Goal: Information Seeking & Learning: Check status

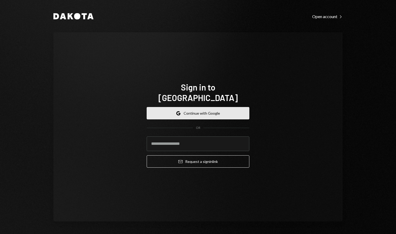
click at [209, 113] on button "Google Continue with Google" at bounding box center [198, 113] width 103 height 12
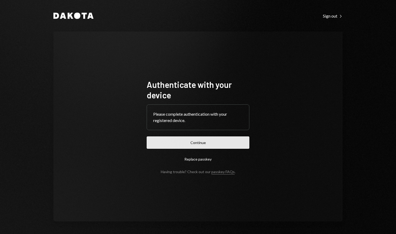
click at [209, 143] on button "Continue" at bounding box center [198, 142] width 103 height 12
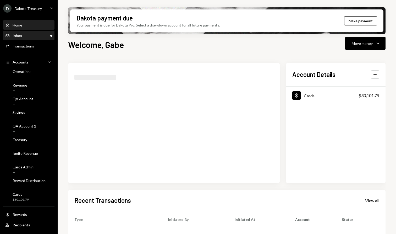
click at [28, 38] on div "Inbox Inbox" at bounding box center [28, 35] width 47 height 9
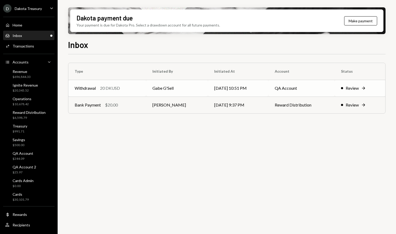
click at [116, 93] on td "Withdrawal 20 DKUSD" at bounding box center [107, 88] width 78 height 17
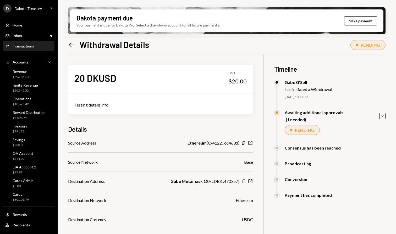
scroll to position [99, 0]
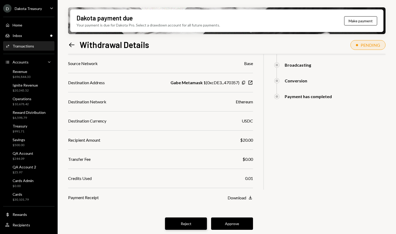
click at [181, 220] on button "Reject" at bounding box center [186, 223] width 42 height 12
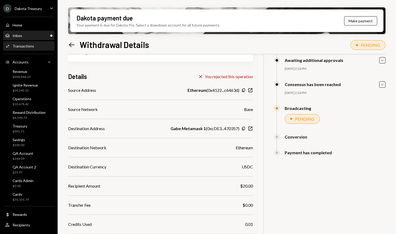
click at [29, 35] on div "Inbox Inbox" at bounding box center [28, 35] width 47 height 5
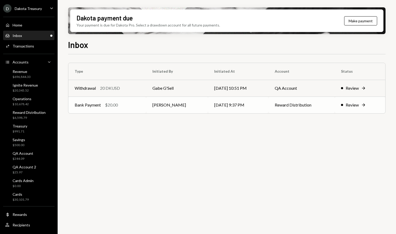
click at [103, 112] on td "Bank Payment $20.00" at bounding box center [107, 104] width 78 height 17
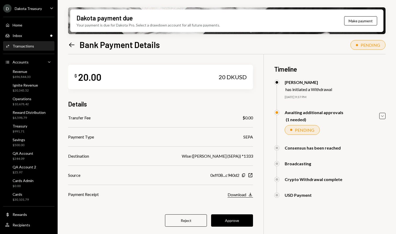
click at [250, 194] on icon "Download" at bounding box center [250, 194] width 5 height 5
click at [236, 224] on button "Approve" at bounding box center [232, 220] width 42 height 12
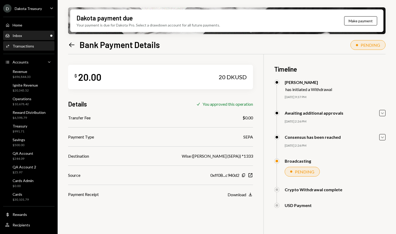
click at [33, 34] on div "Inbox Inbox" at bounding box center [28, 35] width 47 height 5
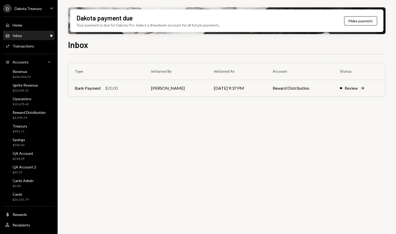
click at [30, 33] on div "Inbox Inbox" at bounding box center [28, 35] width 47 height 5
click at [32, 37] on div "Inbox Inbox" at bounding box center [28, 35] width 47 height 5
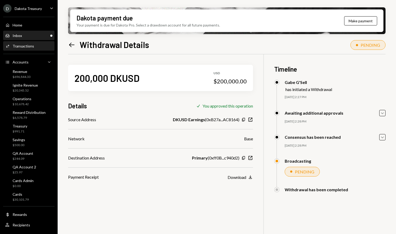
click at [23, 36] on div "Inbox Inbox" at bounding box center [28, 35] width 47 height 5
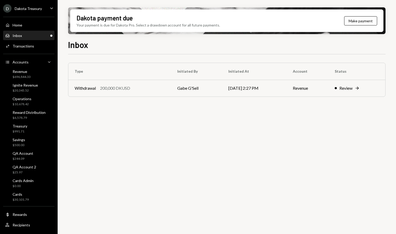
click at [23, 36] on div "Inbox Inbox" at bounding box center [28, 35] width 47 height 5
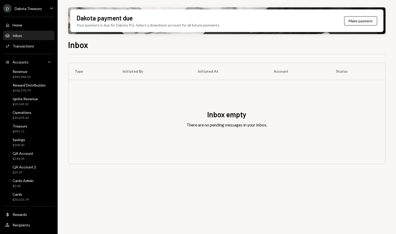
click at [165, 184] on div "Type Initiated By Initiated At Account Status Inbox empty There are no pending …" at bounding box center [227, 147] width 318 height 186
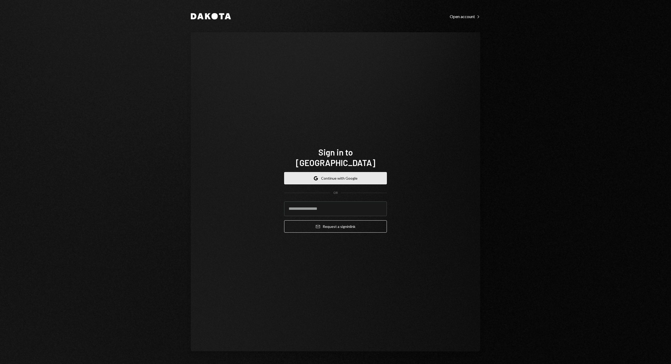
click at [314, 172] on button "Google Continue with Google" at bounding box center [335, 178] width 103 height 12
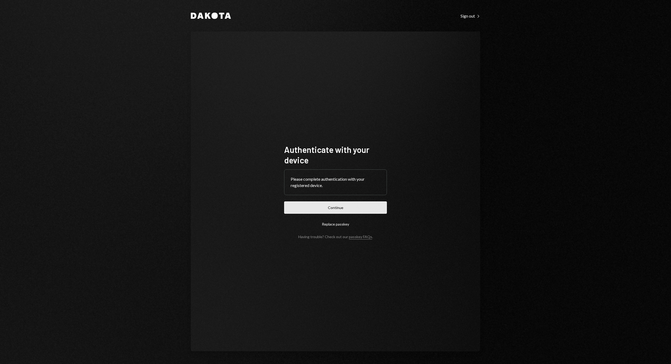
click at [299, 204] on button "Continue" at bounding box center [335, 207] width 103 height 12
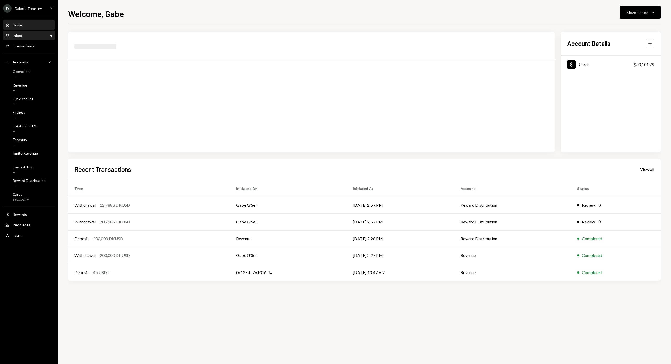
click at [35, 35] on div "Inbox Inbox" at bounding box center [28, 35] width 47 height 5
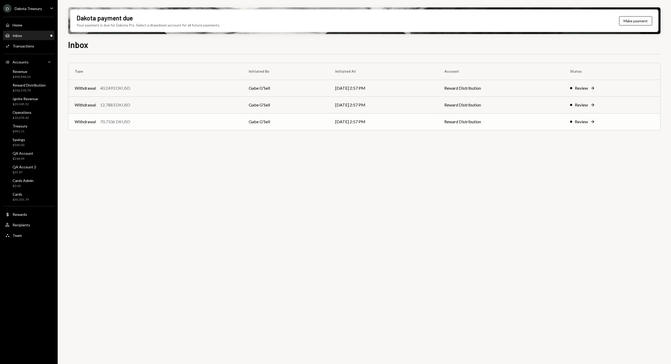
click at [143, 124] on div "Withdrawal 70.7106 DKUSD" at bounding box center [155, 121] width 161 height 6
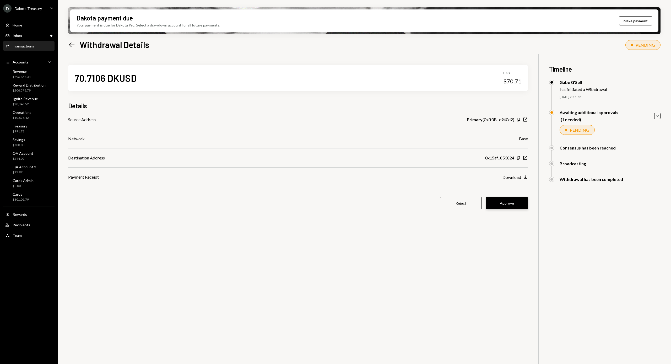
click at [513, 201] on button "Approve" at bounding box center [507, 203] width 42 height 12
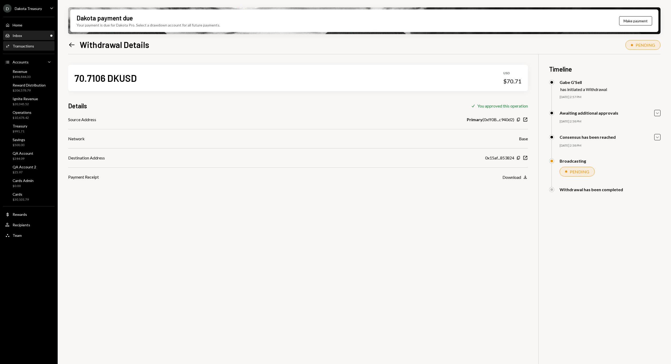
click at [46, 34] on div "Inbox Inbox" at bounding box center [28, 35] width 47 height 5
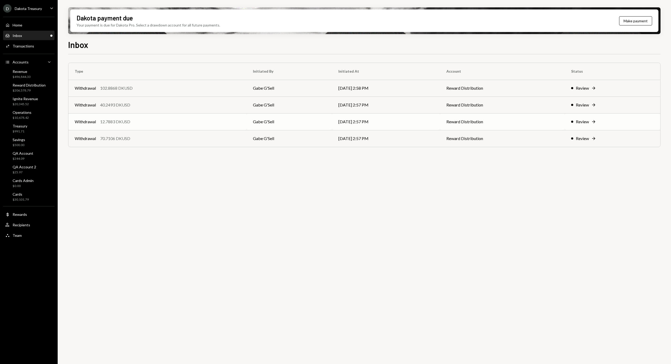
click at [135, 122] on div "Withdrawal 12.7883 DKUSD" at bounding box center [158, 121] width 166 height 6
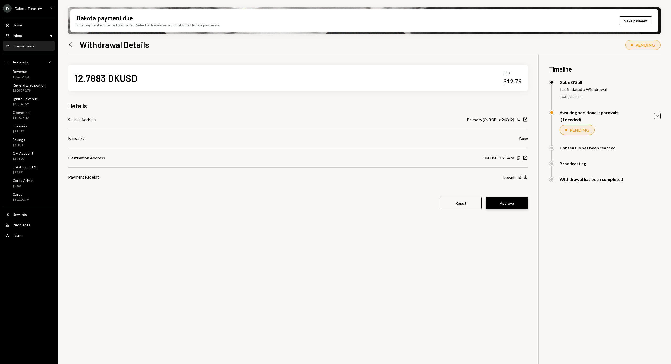
click at [516, 205] on button "Approve" at bounding box center [507, 203] width 42 height 12
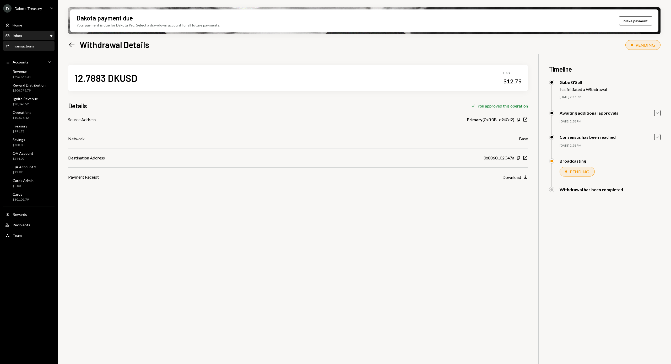
click at [37, 36] on div "Inbox Inbox" at bounding box center [28, 35] width 47 height 5
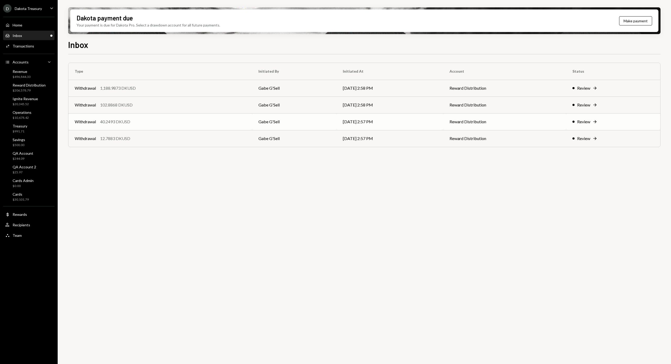
click at [136, 121] on div "Withdrawal 40.2493 DKUSD" at bounding box center [160, 121] width 171 height 6
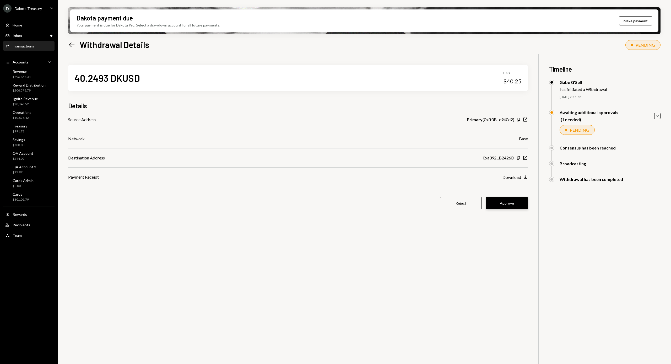
click at [510, 204] on button "Approve" at bounding box center [507, 203] width 42 height 12
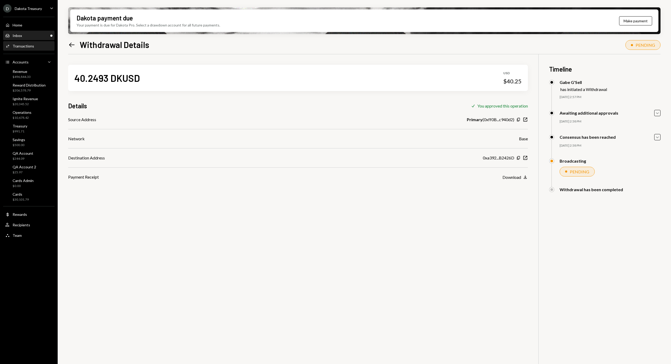
click at [31, 34] on div "Inbox Inbox" at bounding box center [28, 35] width 47 height 5
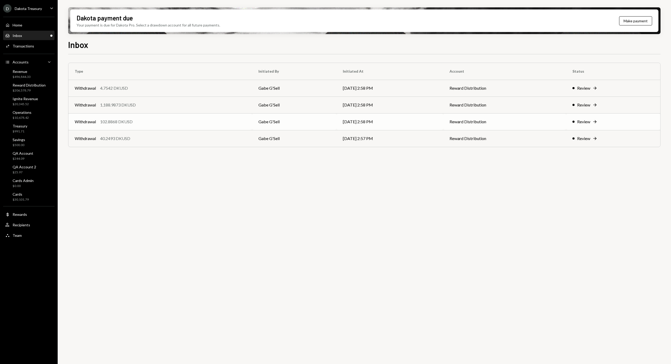
click at [148, 123] on div "Withdrawal 102.8868 DKUSD" at bounding box center [160, 121] width 171 height 6
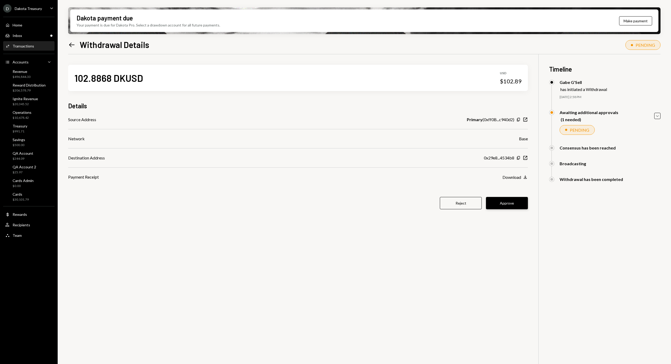
click at [520, 205] on button "Approve" at bounding box center [507, 203] width 42 height 12
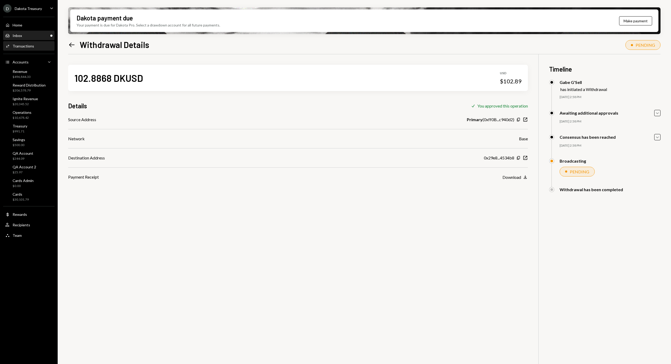
click at [25, 37] on div "Inbox Inbox" at bounding box center [28, 35] width 47 height 5
click at [34, 35] on div "Inbox Inbox" at bounding box center [28, 35] width 47 height 5
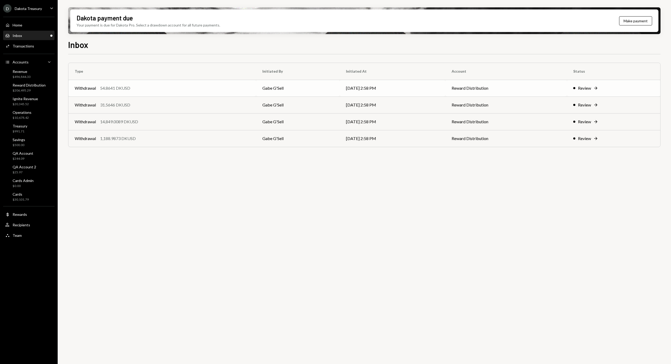
click at [136, 89] on div "Withdrawal 54.8641 DKUSD" at bounding box center [162, 88] width 175 height 6
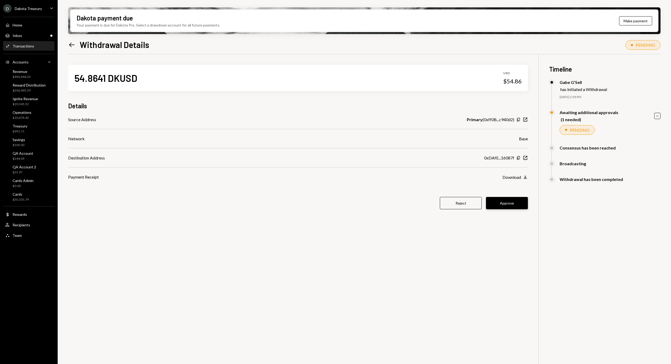
click at [493, 208] on button "Approve" at bounding box center [507, 203] width 42 height 12
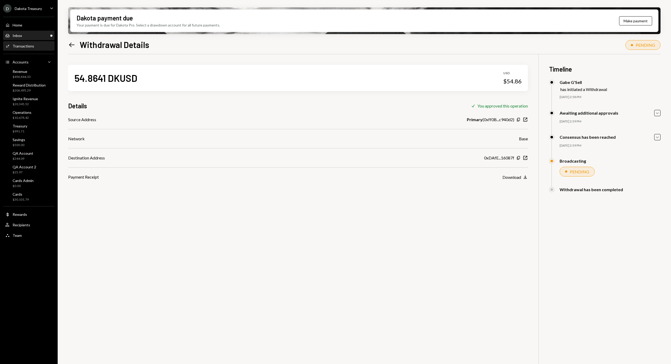
click at [21, 37] on div "Inbox" at bounding box center [17, 35] width 9 height 4
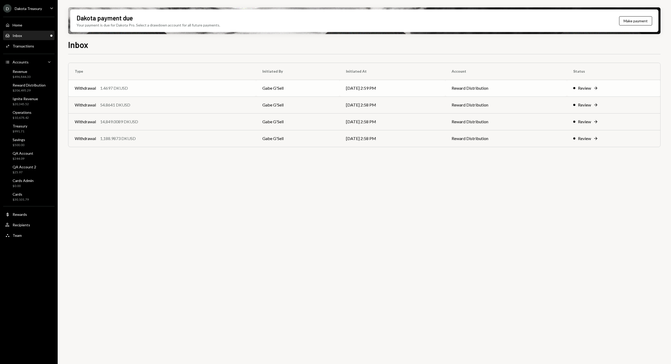
click at [141, 90] on div "Withdrawal 1.4697 DKUSD" at bounding box center [162, 88] width 175 height 6
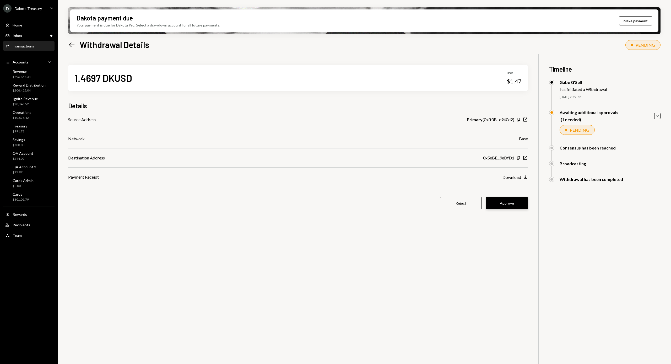
click at [517, 209] on button "Approve" at bounding box center [507, 203] width 42 height 12
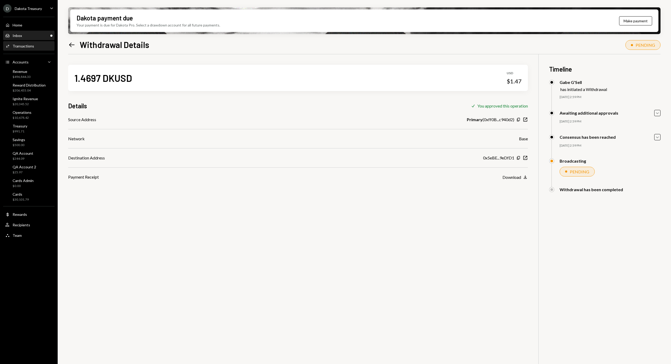
click at [30, 35] on div "Inbox Inbox" at bounding box center [28, 35] width 47 height 5
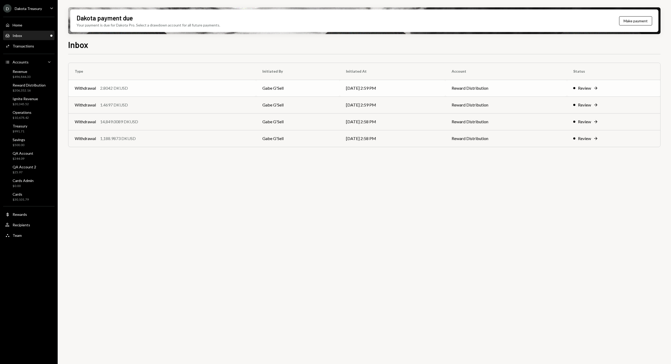
click at [130, 88] on div "Withdrawal 2.8042 DKUSD" at bounding box center [162, 88] width 175 height 6
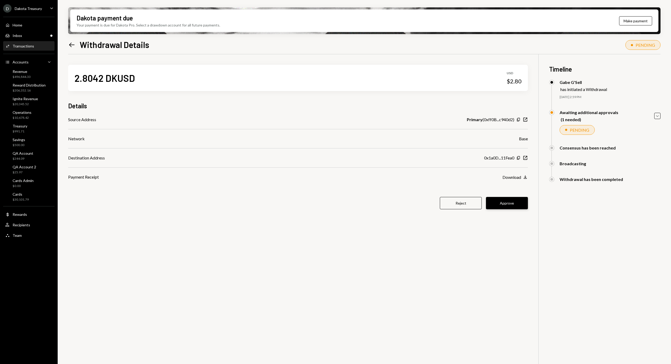
click at [520, 203] on button "Approve" at bounding box center [507, 203] width 42 height 12
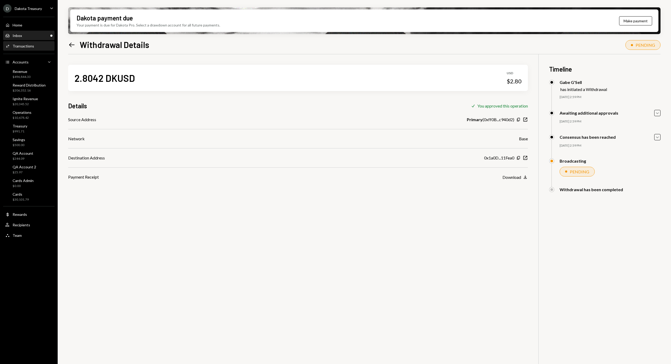
click at [27, 37] on div "Inbox Inbox" at bounding box center [28, 35] width 47 height 5
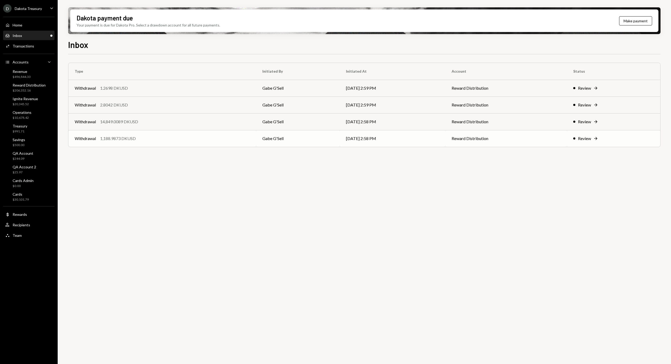
click at [141, 142] on td "Withdrawal 1,188.9873 DKUSD" at bounding box center [162, 138] width 188 height 17
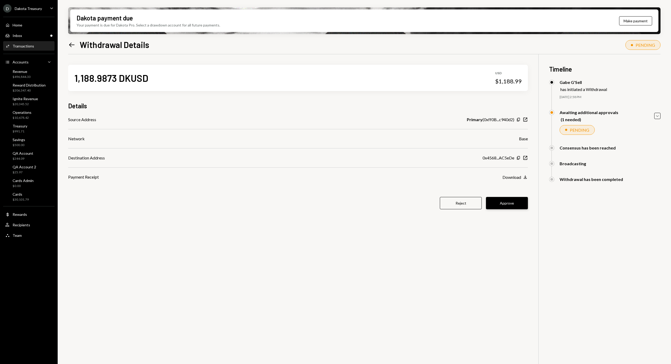
click at [496, 203] on button "Approve" at bounding box center [507, 203] width 42 height 12
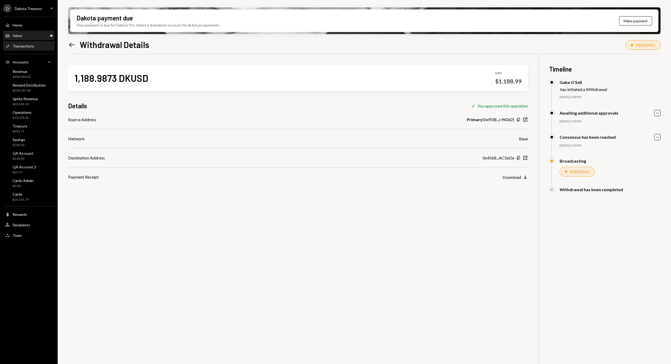
click at [26, 34] on div "Inbox Inbox" at bounding box center [28, 35] width 47 height 5
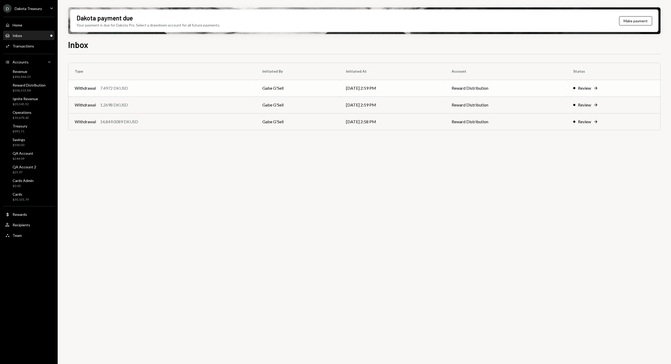
click at [125, 89] on div "7.4972 DKUSD" at bounding box center [114, 88] width 28 height 6
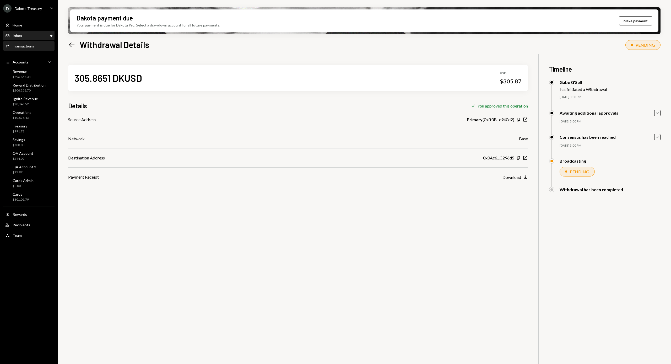
click at [26, 37] on div "Inbox Inbox" at bounding box center [28, 35] width 47 height 5
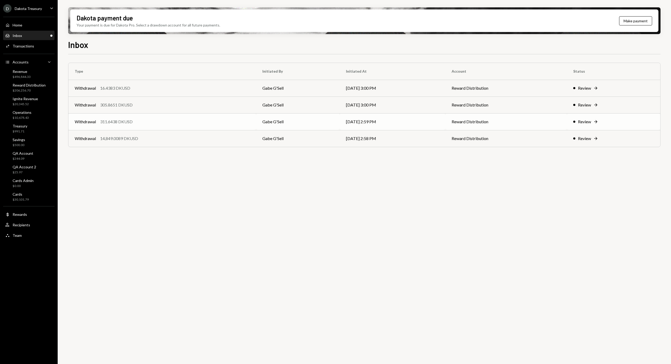
click at [149, 123] on div "Withdrawal 311.6438 DKUSD" at bounding box center [162, 121] width 175 height 6
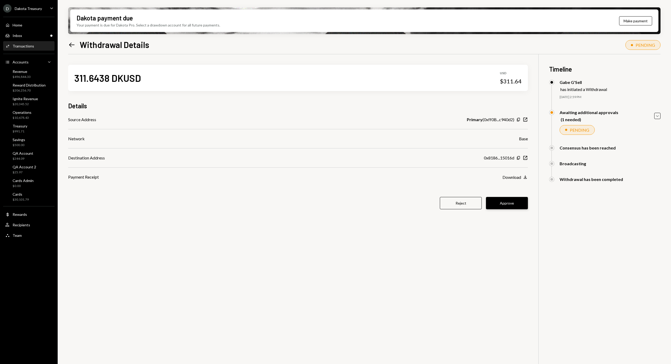
click at [499, 199] on button "Approve" at bounding box center [507, 203] width 42 height 12
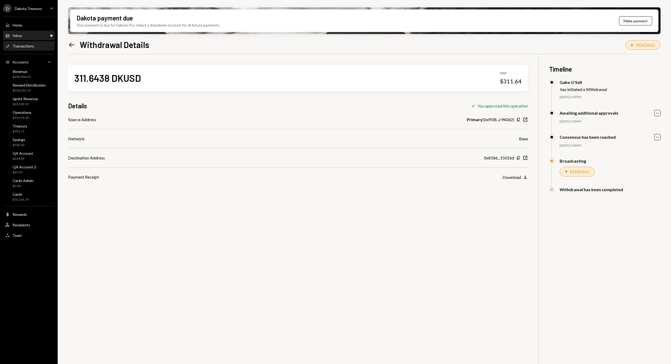
click at [30, 36] on div "Inbox Inbox" at bounding box center [28, 35] width 47 height 5
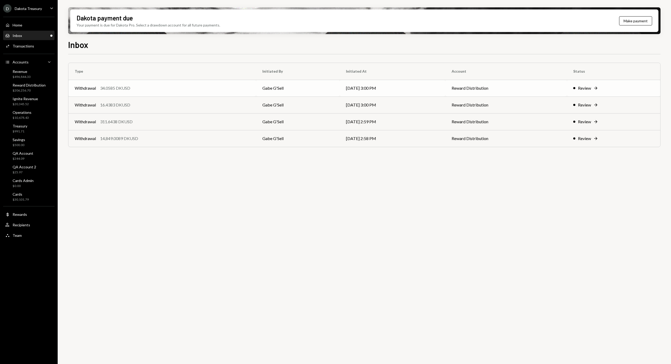
click at [138, 90] on div "Withdrawal 34.0585 DKUSD" at bounding box center [162, 88] width 175 height 6
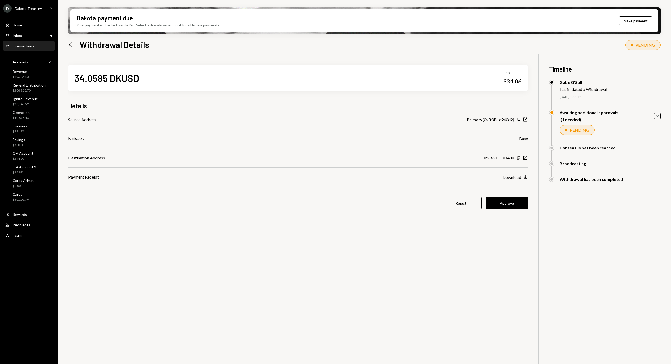
click at [503, 207] on button "Approve" at bounding box center [507, 203] width 42 height 12
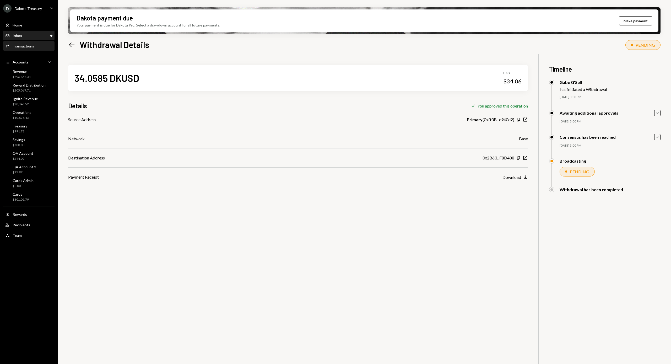
click at [23, 34] on div "Inbox Inbox" at bounding box center [28, 35] width 47 height 5
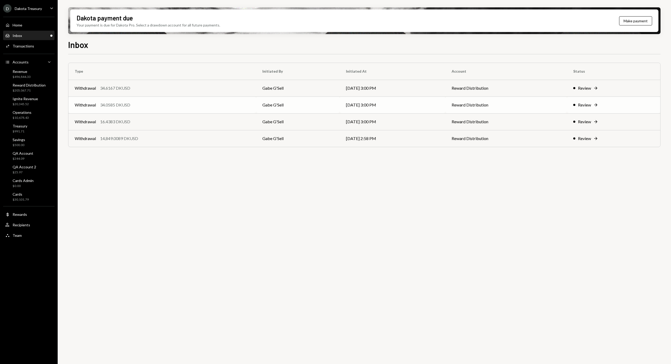
click at [149, 103] on div "Withdrawal 34.0585 DKUSD" at bounding box center [162, 105] width 175 height 6
click at [130, 87] on div "Withdrawal 7.2469 DKUSD" at bounding box center [162, 88] width 175 height 6
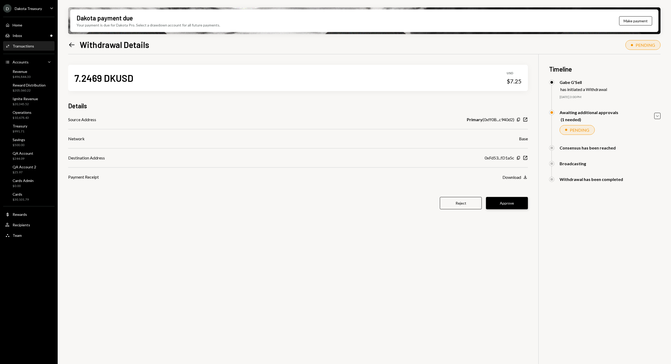
click at [514, 201] on button "Approve" at bounding box center [507, 203] width 42 height 12
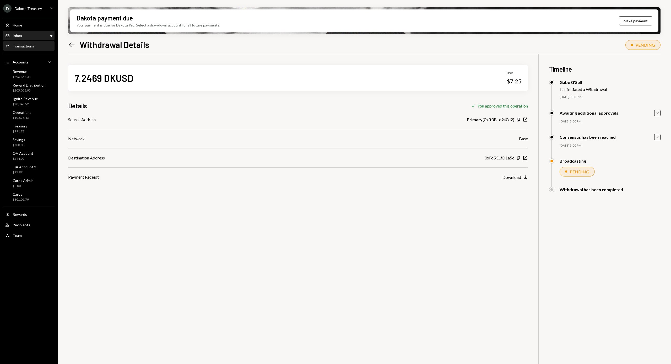
click at [28, 36] on div "Inbox Inbox" at bounding box center [28, 35] width 47 height 5
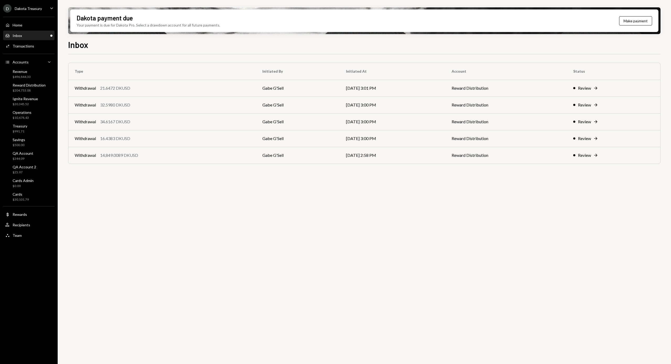
click at [130, 90] on div "21.6472 DKUSD" at bounding box center [115, 88] width 30 height 6
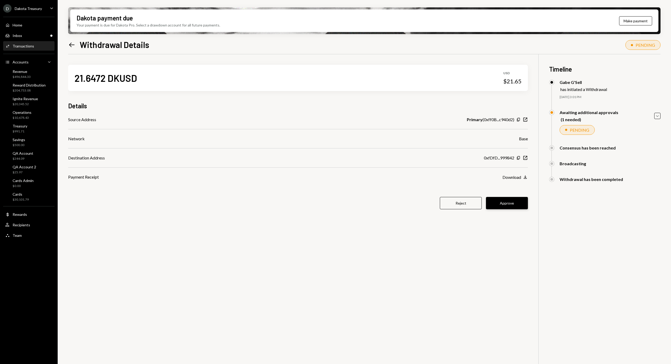
click at [508, 203] on button "Approve" at bounding box center [507, 203] width 42 height 12
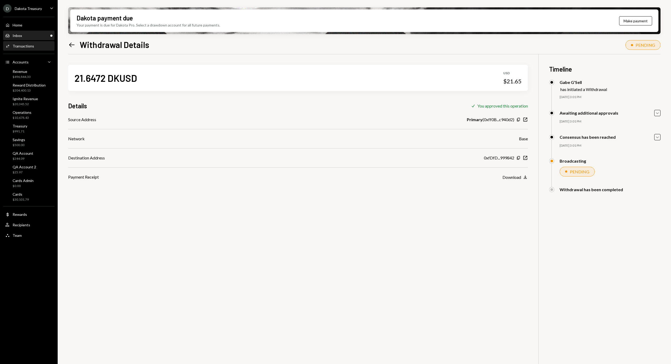
click at [25, 33] on div "Inbox Inbox" at bounding box center [28, 35] width 47 height 5
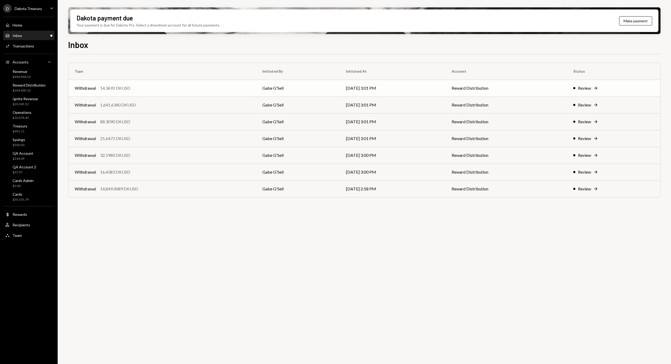
click at [134, 84] on td "Withdrawal 14.3692 DKUSD" at bounding box center [162, 88] width 188 height 17
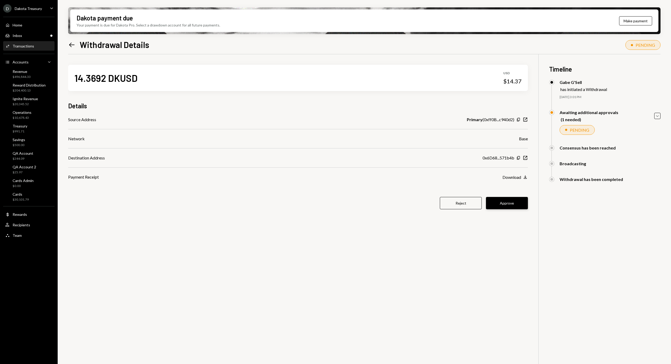
click at [512, 207] on button "Approve" at bounding box center [507, 203] width 42 height 12
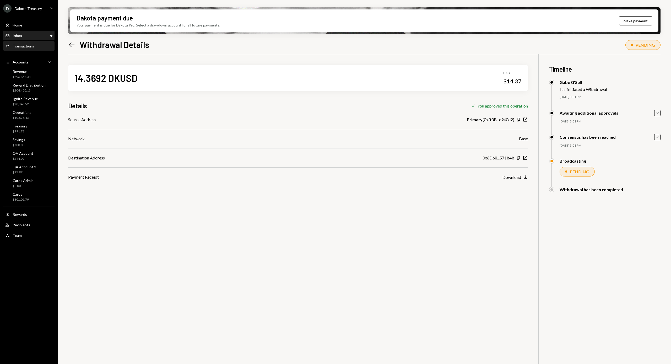
click at [27, 39] on div "Inbox Inbox" at bounding box center [28, 35] width 47 height 9
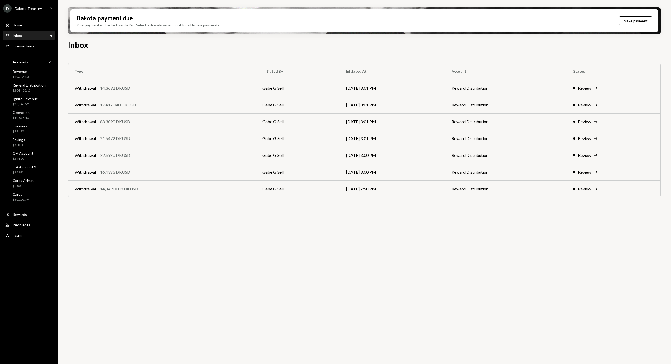
click at [26, 39] on div "Inbox Inbox" at bounding box center [28, 35] width 47 height 9
click at [133, 91] on td "Withdrawal 116.7701 DKUSD" at bounding box center [162, 88] width 188 height 17
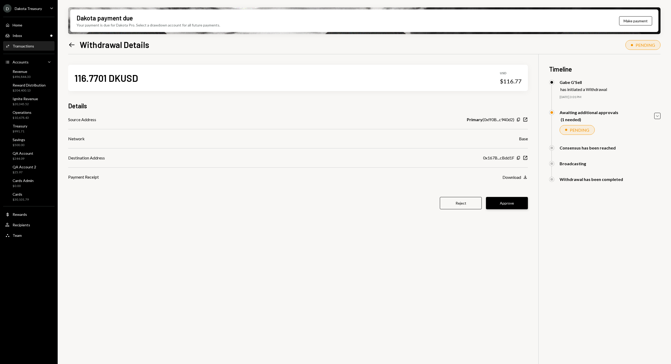
click at [521, 204] on button "Approve" at bounding box center [507, 203] width 42 height 12
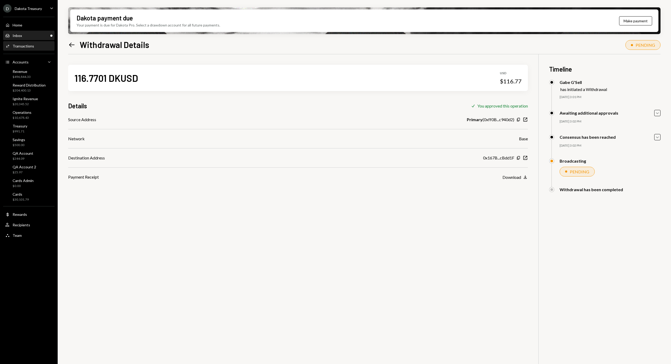
click at [29, 32] on div "Inbox Inbox" at bounding box center [28, 35] width 47 height 9
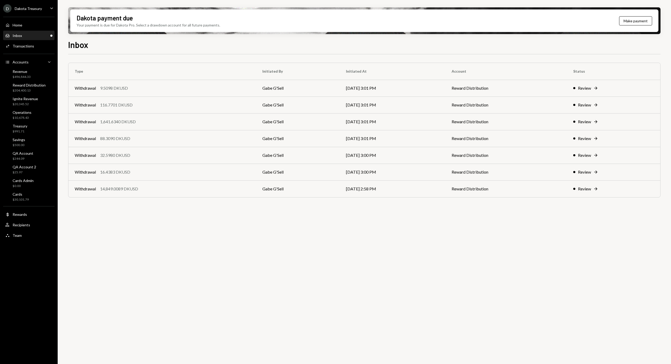
click at [29, 32] on div "Inbox Inbox" at bounding box center [28, 35] width 47 height 9
click at [125, 91] on div "9.5098 DKUSD" at bounding box center [114, 88] width 28 height 6
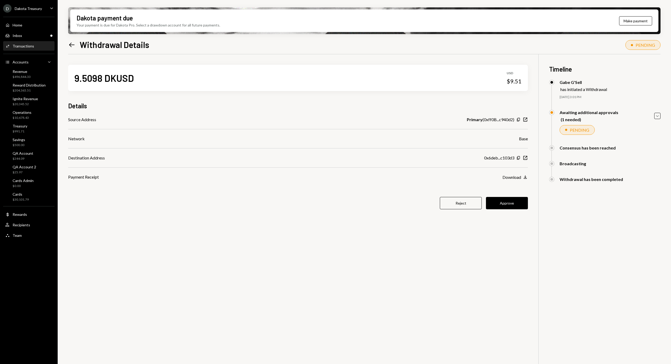
click at [515, 209] on div "9.5098 DKUSD USD $9.51 Details Source Address Primary ( 0xff0B...c940d2 ) Copy …" at bounding box center [298, 140] width 460 height 172
click at [514, 205] on button "Approve" at bounding box center [507, 203] width 42 height 12
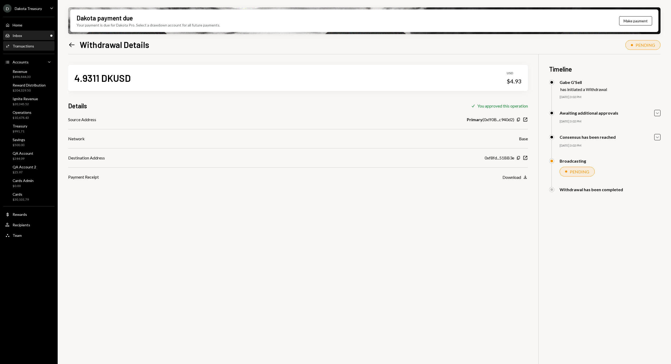
click at [30, 34] on div "Inbox Inbox" at bounding box center [28, 35] width 47 height 5
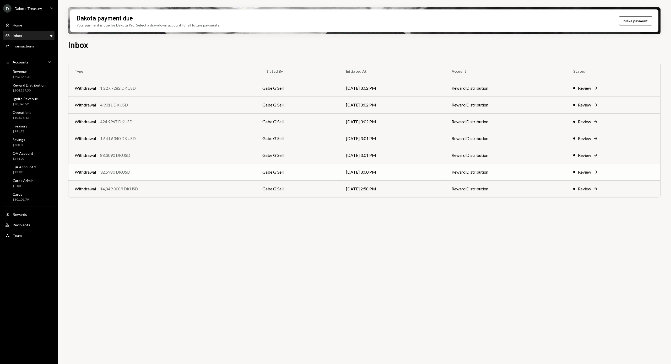
click at [123, 168] on td "Withdrawal 32.5980 DKUSD" at bounding box center [162, 172] width 188 height 17
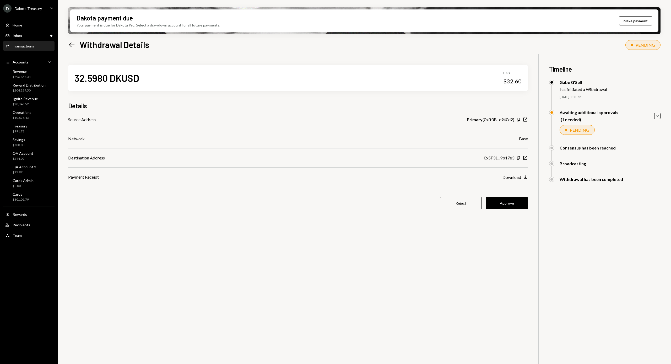
click at [518, 210] on div "32.5980 DKUSD USD $32.60 Details Source Address Primary ( 0xff0B...c940d2 ) Cop…" at bounding box center [298, 140] width 460 height 172
click at [516, 203] on button "Approve" at bounding box center [507, 203] width 42 height 12
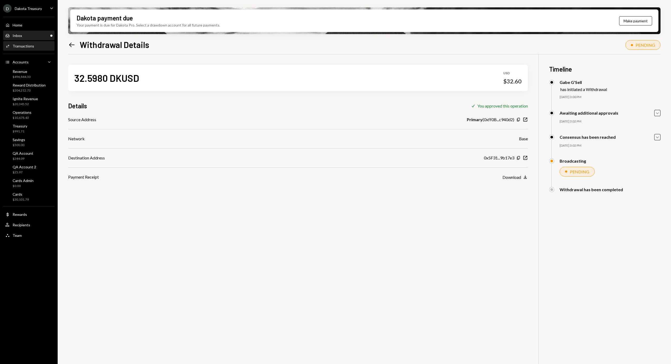
click at [22, 36] on div "Inbox Inbox" at bounding box center [28, 35] width 47 height 5
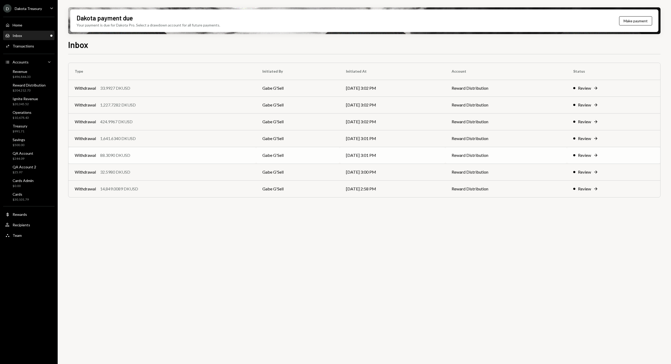
click at [138, 151] on td "Withdrawal 88.3090 DKUSD" at bounding box center [162, 155] width 188 height 17
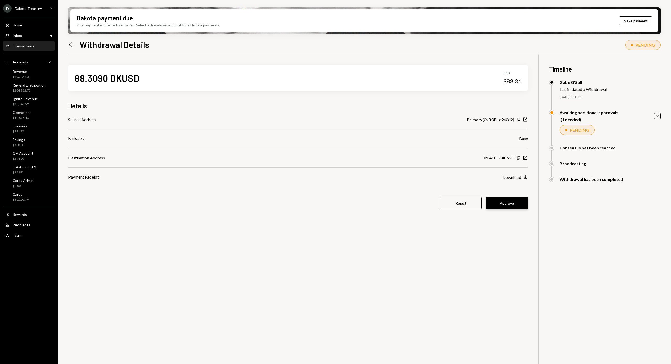
click at [505, 202] on button "Approve" at bounding box center [507, 203] width 42 height 12
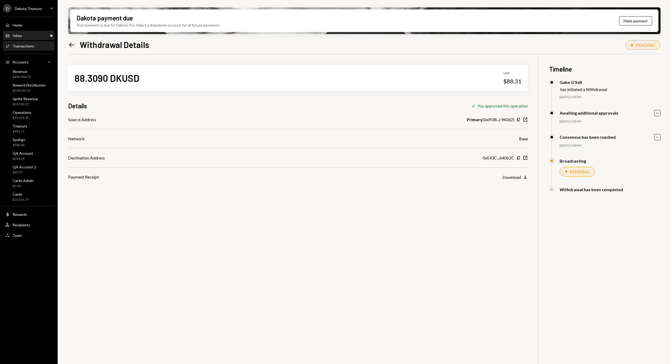
click at [28, 37] on div "Inbox Inbox" at bounding box center [28, 35] width 47 height 5
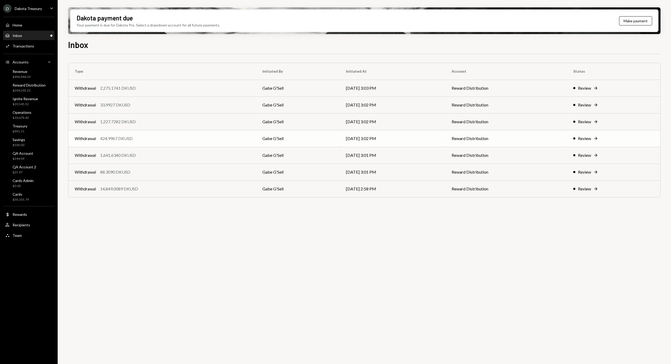
click at [169, 132] on td "Withdrawal 424.9967 DKUSD" at bounding box center [162, 138] width 188 height 17
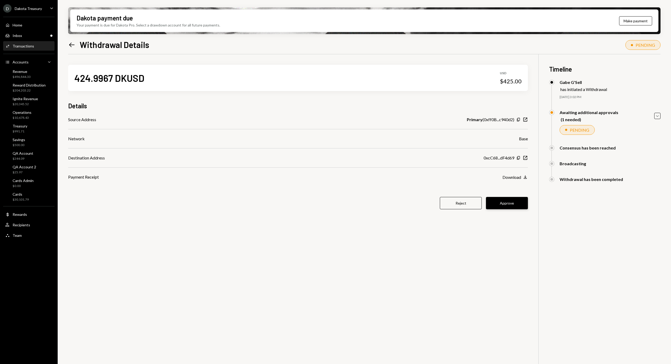
click at [505, 197] on button "Approve" at bounding box center [507, 203] width 42 height 12
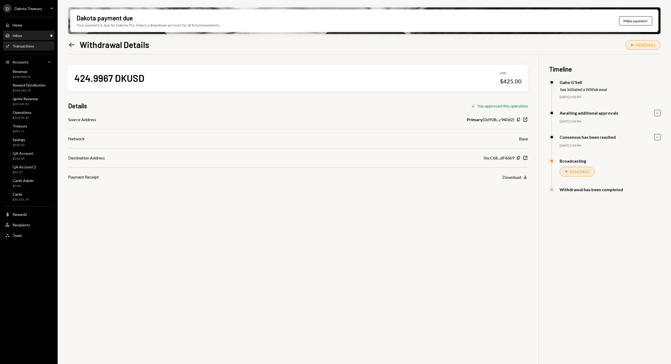
click at [30, 34] on div "Inbox Inbox" at bounding box center [28, 35] width 47 height 5
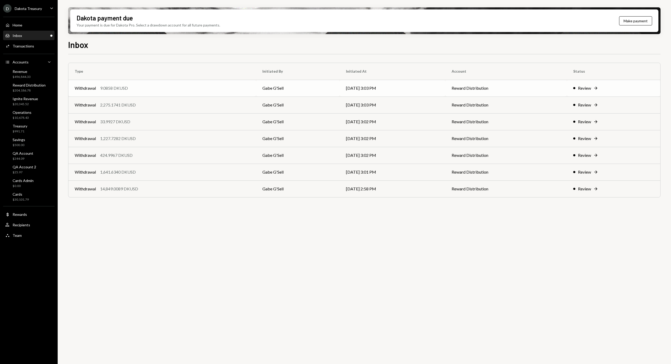
click at [118, 83] on td "Withdrawal 9.0858 DKUSD" at bounding box center [162, 88] width 188 height 17
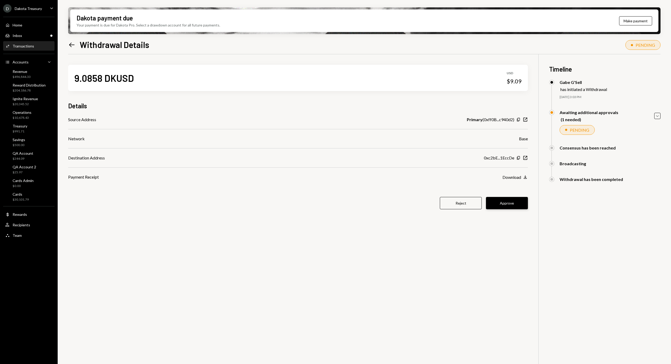
click at [503, 199] on button "Approve" at bounding box center [507, 203] width 42 height 12
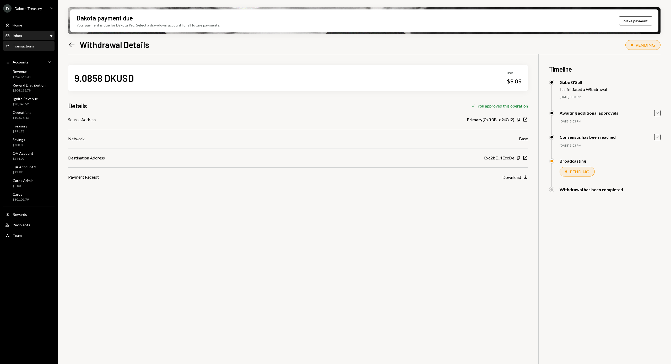
click at [15, 35] on div "Inbox" at bounding box center [17, 35] width 9 height 4
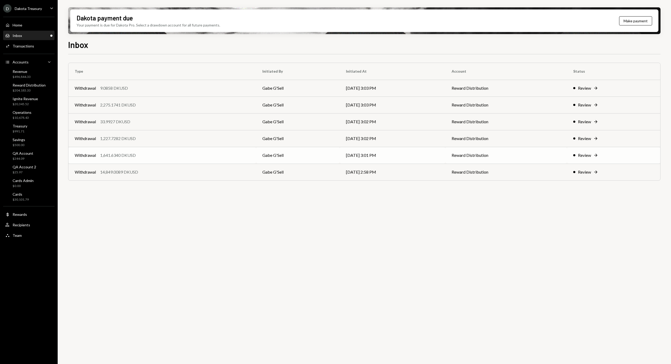
click at [137, 156] on div "Withdrawal 1,641.6340 DKUSD" at bounding box center [162, 155] width 175 height 6
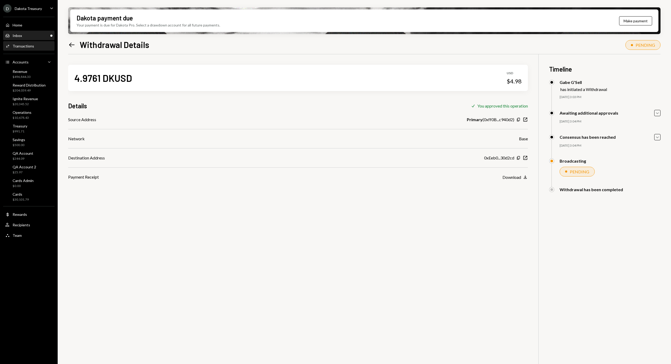
click at [20, 40] on div "Inbox Inbox" at bounding box center [28, 35] width 47 height 9
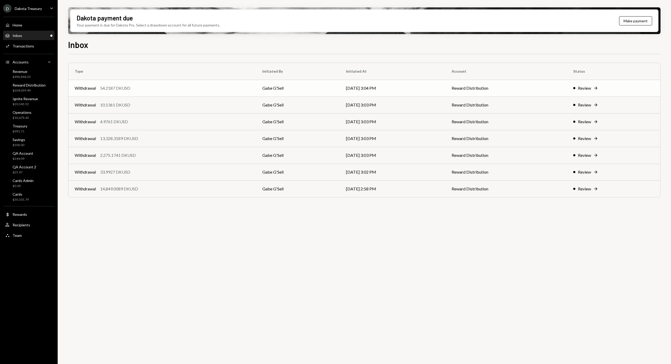
click at [126, 88] on div "54.2187 DKUSD" at bounding box center [115, 88] width 30 height 6
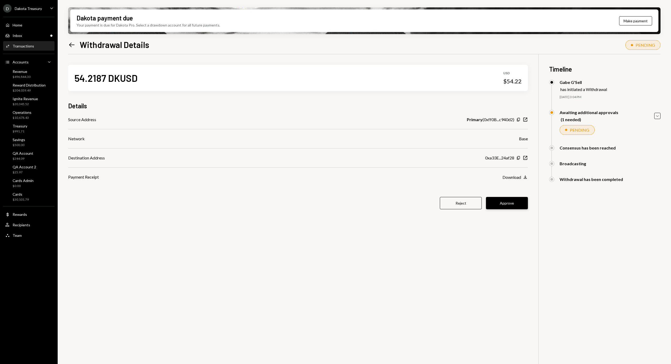
click at [496, 201] on button "Approve" at bounding box center [507, 203] width 42 height 12
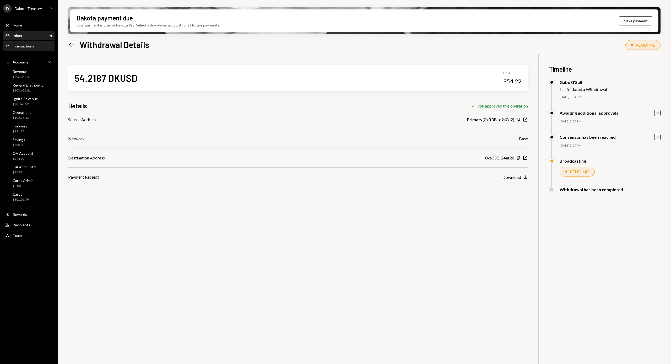
click at [31, 37] on div "Inbox Inbox" at bounding box center [28, 35] width 47 height 5
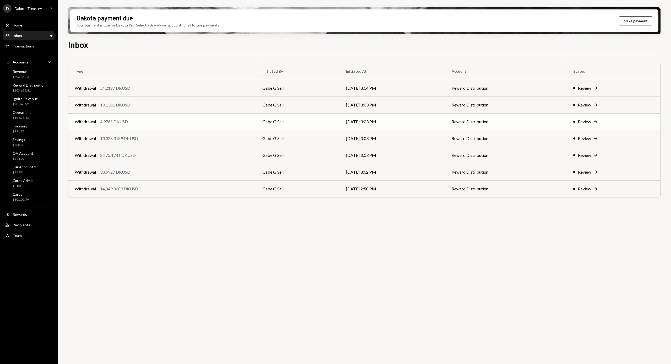
click at [131, 122] on div "Withdrawal 4.9761 DKUSD" at bounding box center [162, 121] width 175 height 6
click at [139, 88] on div "Withdrawal 770.7188 DKUSD" at bounding box center [162, 88] width 175 height 6
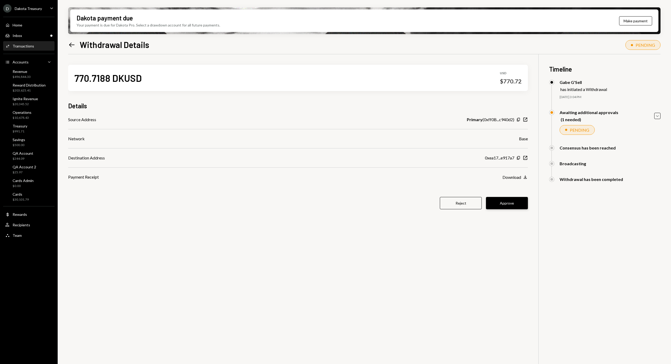
click at [519, 199] on button "Approve" at bounding box center [507, 203] width 42 height 12
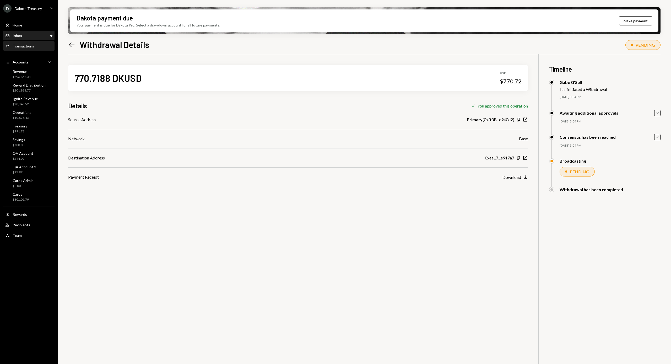
click at [20, 34] on div "Inbox" at bounding box center [17, 35] width 9 height 4
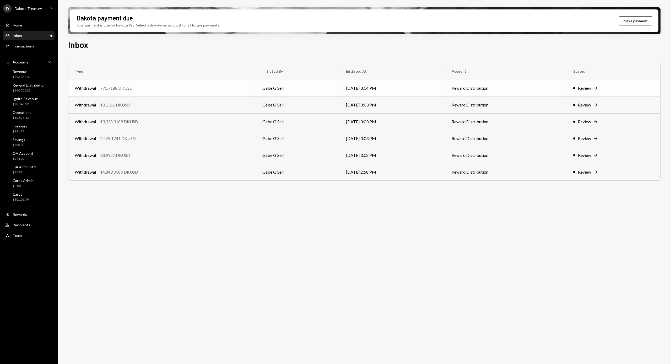
click at [148, 86] on div "Withdrawal 770.7188 DKUSD" at bounding box center [162, 88] width 175 height 6
click at [133, 119] on div "Withdrawal 10.1361 DKUSD" at bounding box center [162, 121] width 175 height 6
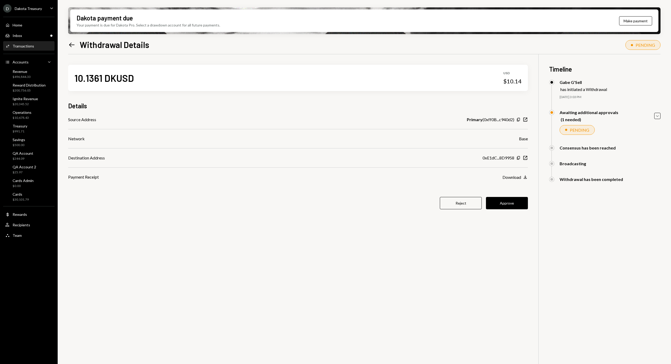
click at [506, 204] on button "Approve" at bounding box center [507, 203] width 42 height 12
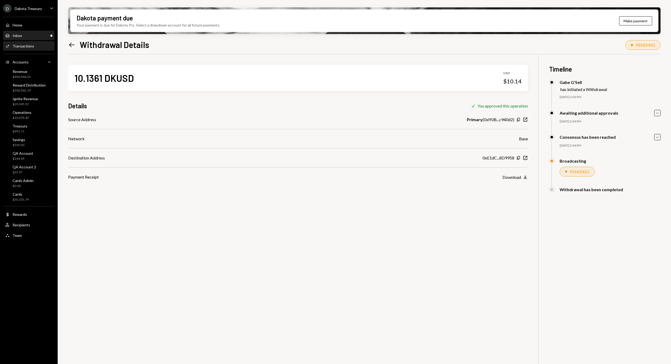
click at [28, 37] on div "Inbox Inbox" at bounding box center [28, 35] width 47 height 5
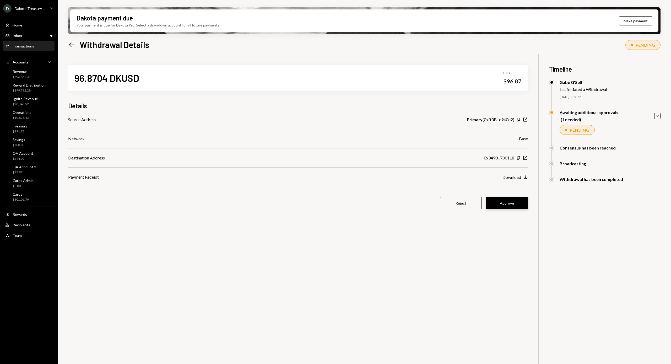
click at [511, 203] on button "Approve" at bounding box center [507, 203] width 42 height 12
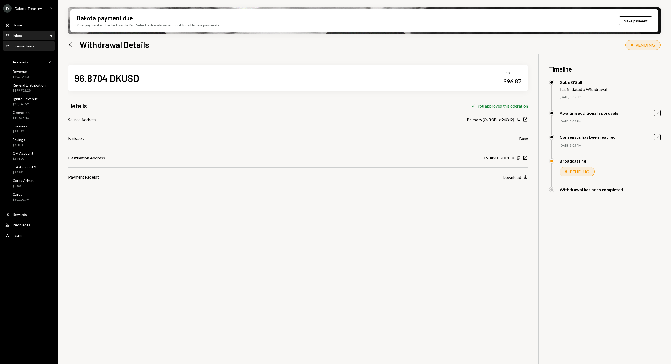
click at [30, 36] on div "Inbox Inbox" at bounding box center [28, 35] width 47 height 5
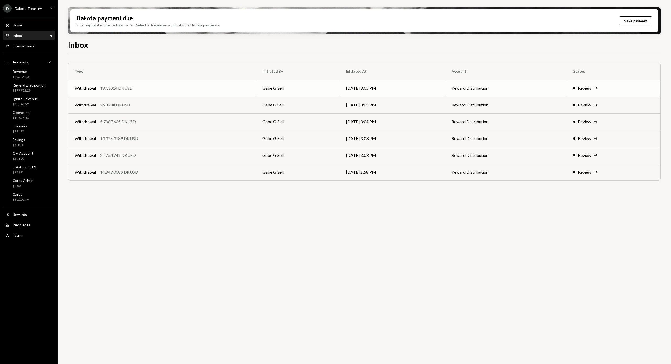
click at [124, 89] on div "187.3014 DKUSD" at bounding box center [116, 88] width 33 height 6
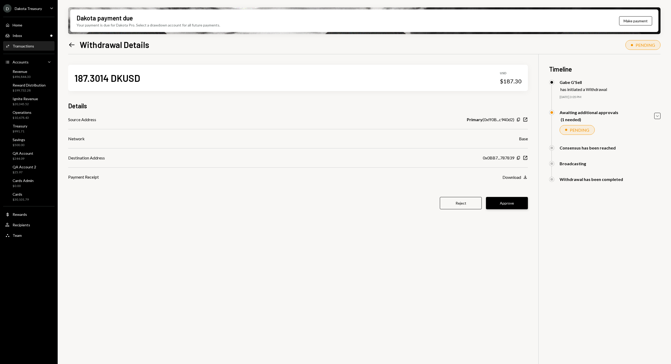
click at [497, 205] on button "Approve" at bounding box center [507, 203] width 42 height 12
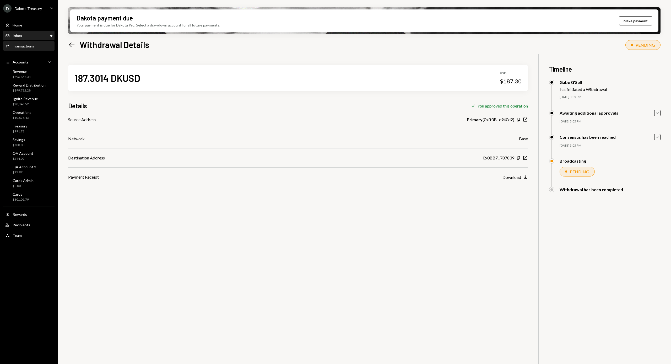
click at [13, 36] on div "Inbox" at bounding box center [17, 35] width 9 height 4
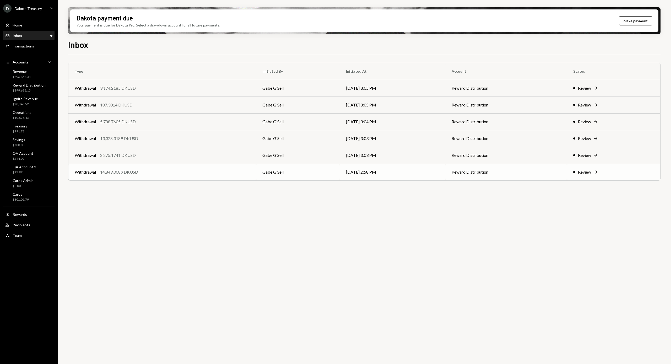
click at [146, 176] on td "Withdrawal 14,849.0089 DKUSD" at bounding box center [162, 172] width 188 height 17
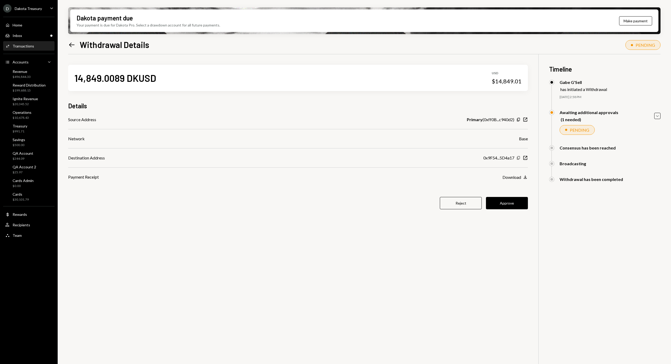
click at [517, 158] on icon "button" at bounding box center [518, 157] width 3 height 3
click at [517, 156] on icon "Copy" at bounding box center [518, 158] width 4 height 4
click at [509, 202] on button "Approve" at bounding box center [507, 203] width 42 height 12
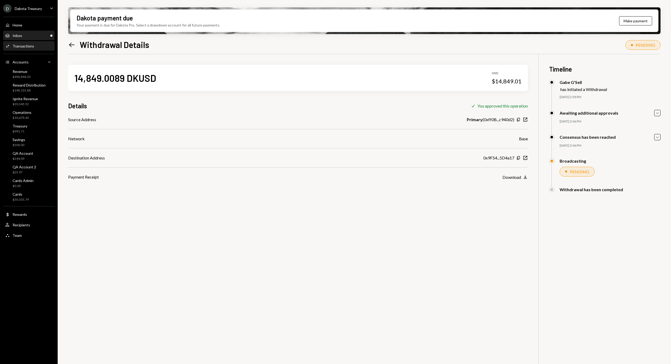
click at [28, 37] on div "Inbox Inbox" at bounding box center [28, 35] width 47 height 5
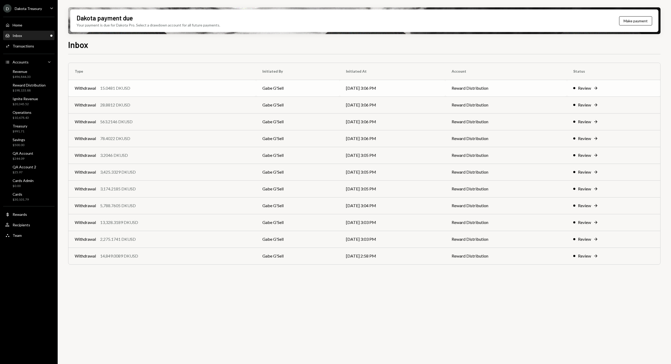
click at [143, 91] on td "Withdrawal 15.0481 DKUSD" at bounding box center [162, 88] width 188 height 17
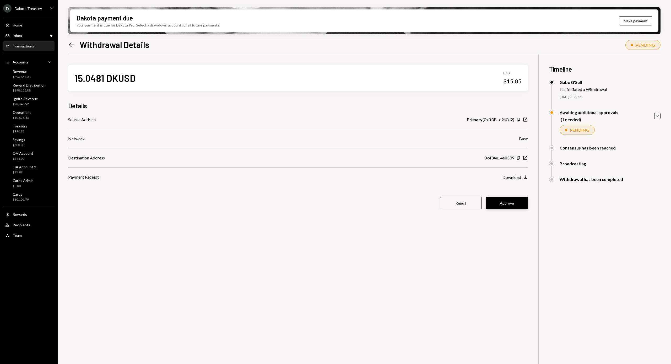
click at [516, 207] on button "Approve" at bounding box center [507, 203] width 42 height 12
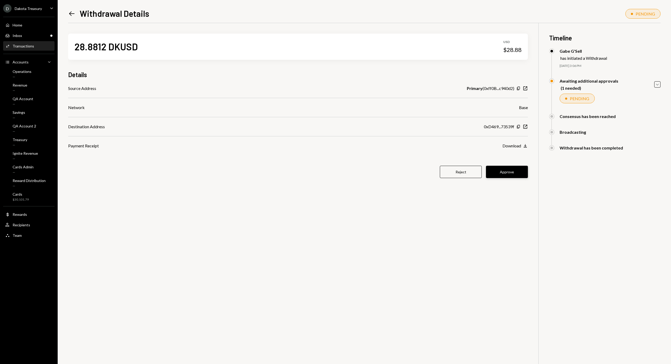
click at [508, 169] on button "Approve" at bounding box center [507, 172] width 42 height 12
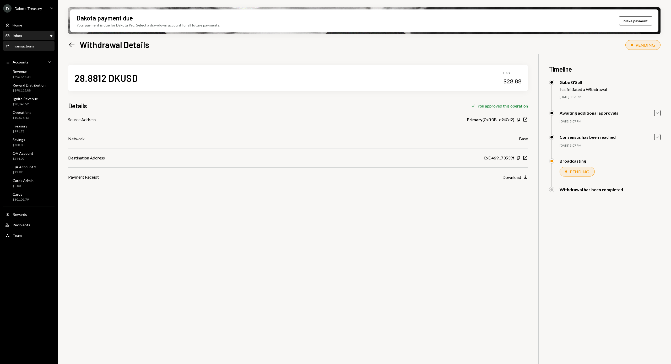
click at [35, 34] on div "Inbox Inbox" at bounding box center [28, 35] width 47 height 5
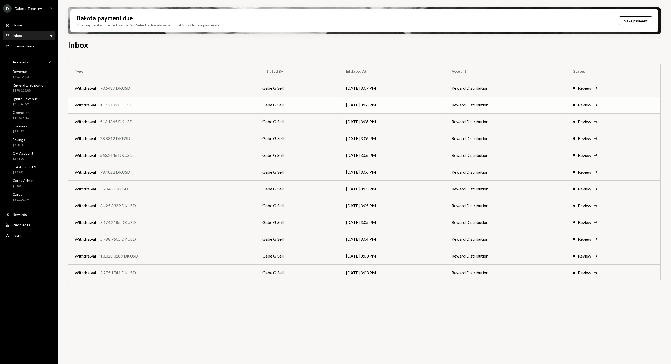
click at [133, 102] on div "112.2189 DKUSD" at bounding box center [116, 105] width 33 height 6
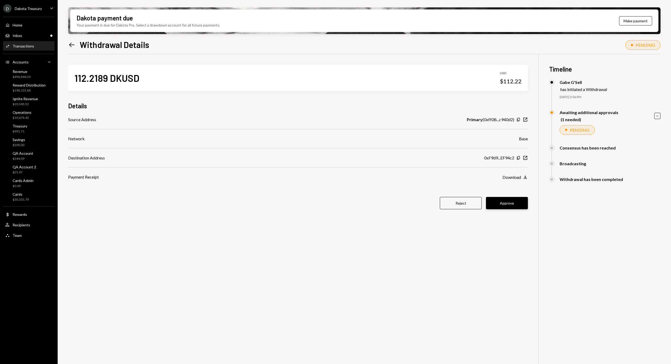
click at [504, 203] on button "Approve" at bounding box center [507, 203] width 42 height 12
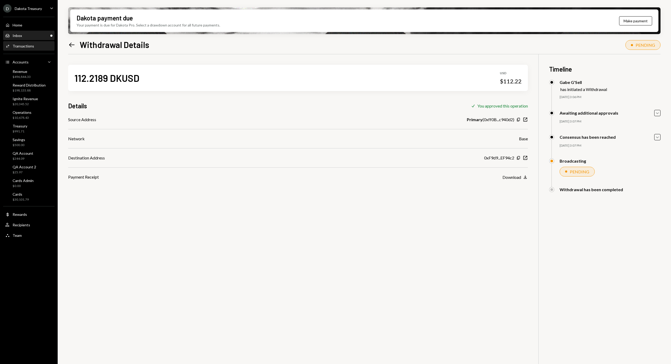
click at [31, 32] on div "Inbox Inbox" at bounding box center [28, 35] width 47 height 9
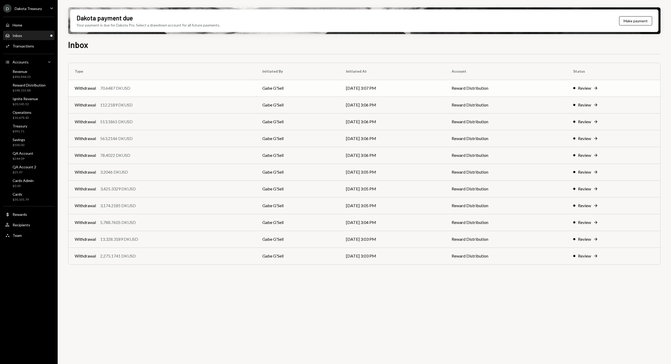
click at [124, 87] on div "70.6487 DKUSD" at bounding box center [115, 88] width 30 height 6
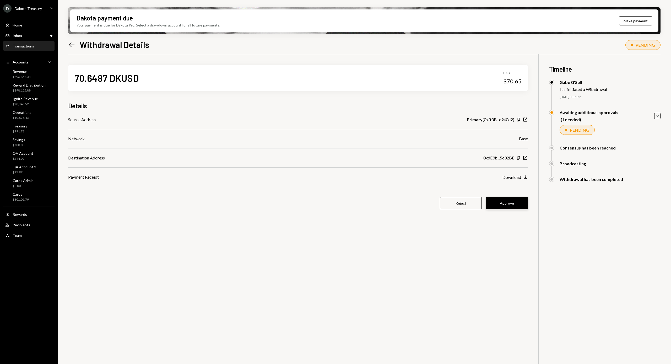
click at [504, 206] on button "Approve" at bounding box center [507, 203] width 42 height 12
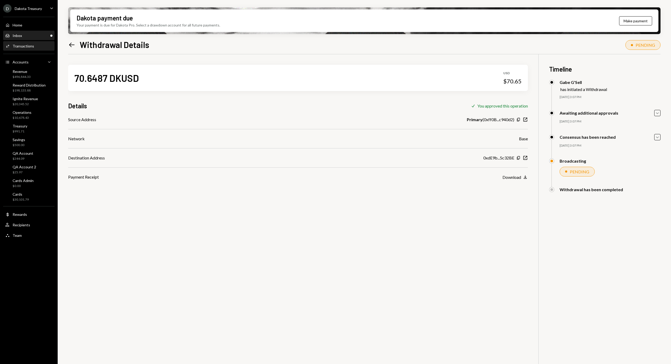
click at [36, 37] on div "Inbox Inbox" at bounding box center [28, 35] width 47 height 5
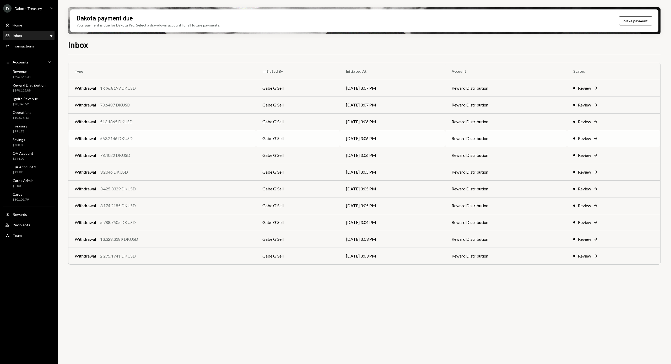
click at [132, 145] on td "Withdrawal 563.2146 DKUSD" at bounding box center [162, 138] width 188 height 17
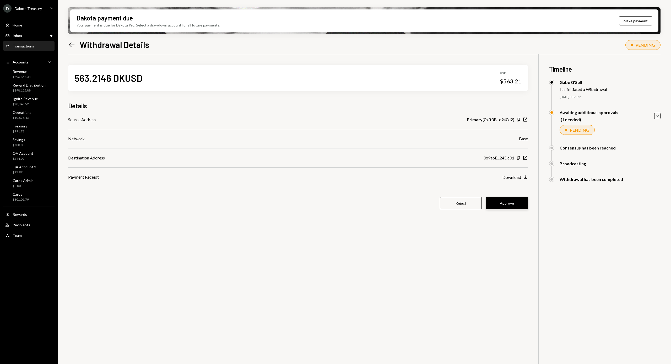
click at [500, 204] on button "Approve" at bounding box center [507, 203] width 42 height 12
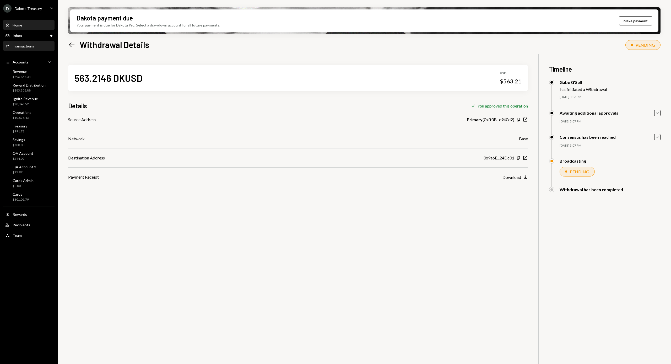
click at [24, 26] on div "Home Home" at bounding box center [28, 25] width 47 height 5
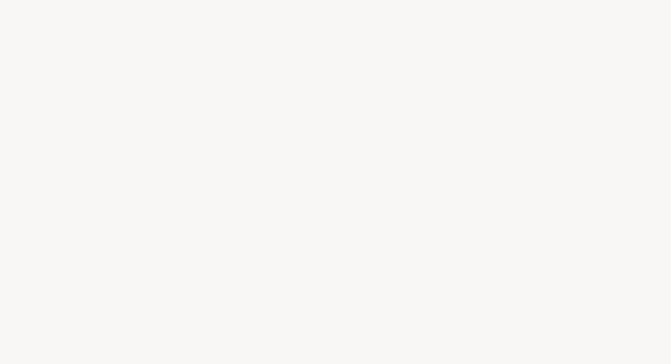
click at [28, 36] on div at bounding box center [335, 182] width 671 height 364
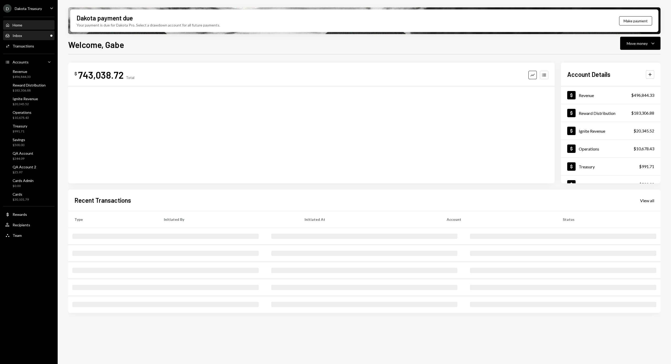
click at [18, 35] on div "Inbox" at bounding box center [17, 35] width 9 height 4
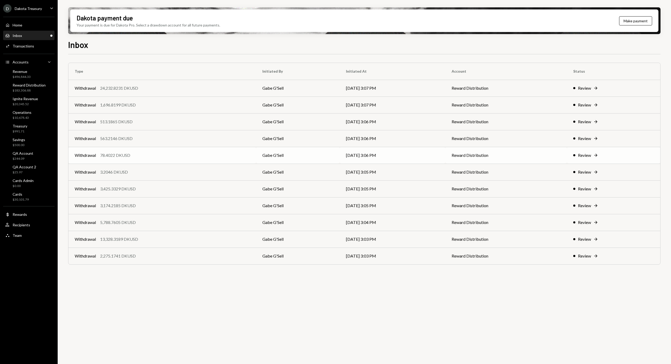
click at [156, 155] on div "Withdrawal 78.4022 DKUSD" at bounding box center [162, 155] width 175 height 6
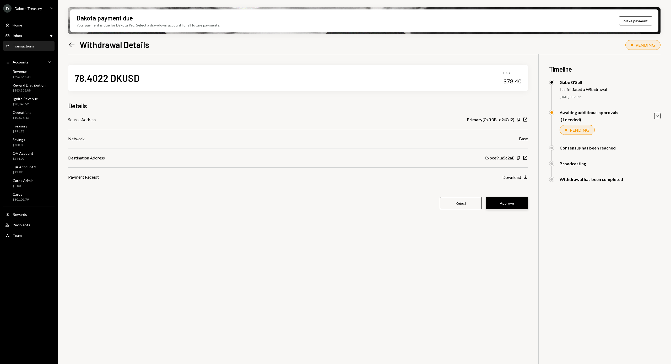
click at [504, 207] on button "Approve" at bounding box center [507, 203] width 42 height 12
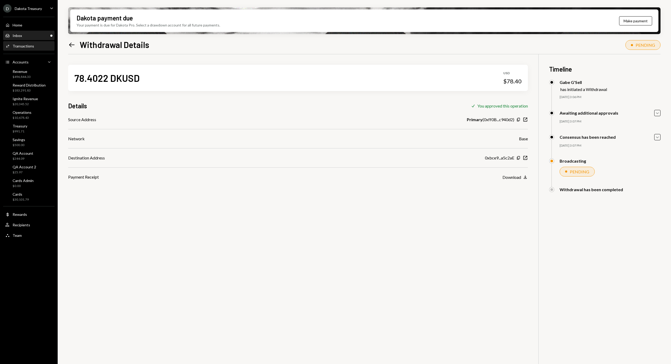
click at [36, 37] on div "Inbox Inbox" at bounding box center [28, 35] width 47 height 5
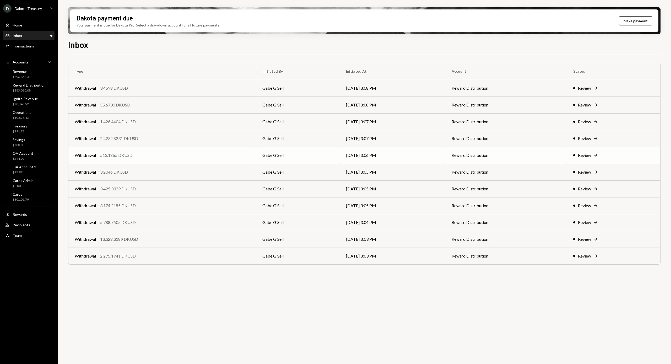
click at [155, 156] on div "Withdrawal 513.1865 DKUSD" at bounding box center [162, 155] width 175 height 6
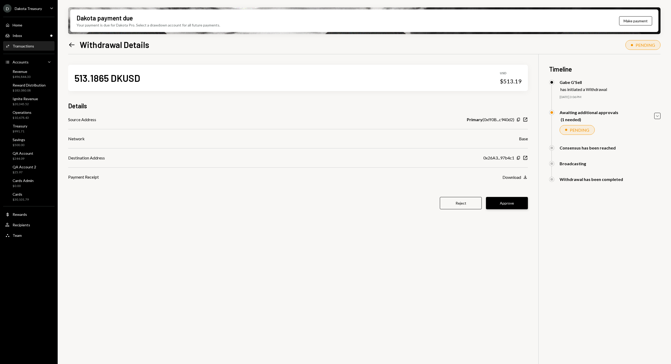
click at [503, 199] on button "Approve" at bounding box center [507, 203] width 42 height 12
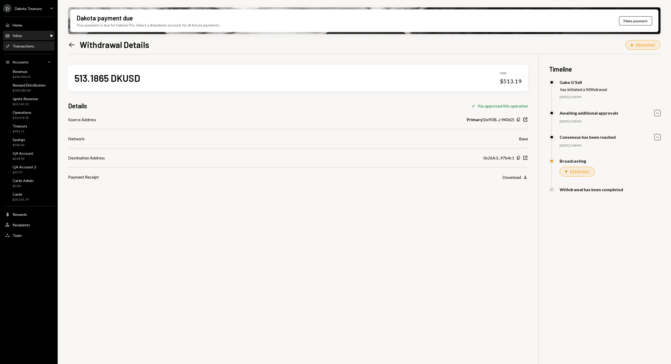
click at [32, 37] on div "Inbox Inbox" at bounding box center [28, 35] width 47 height 5
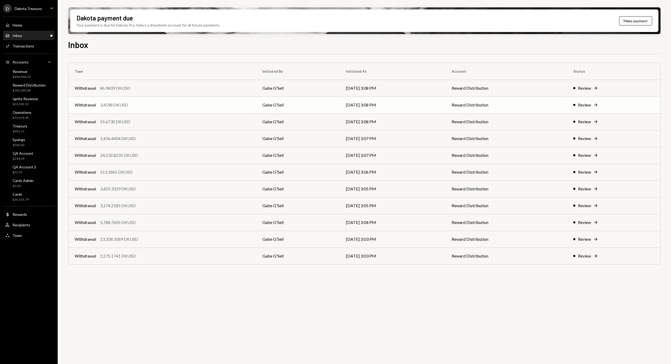
click at [134, 107] on div "Withdrawal 3.4598 DKUSD" at bounding box center [162, 105] width 175 height 6
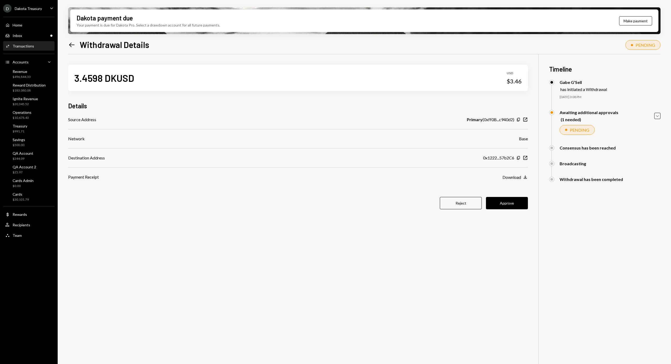
click at [513, 203] on button "Approve" at bounding box center [507, 203] width 42 height 12
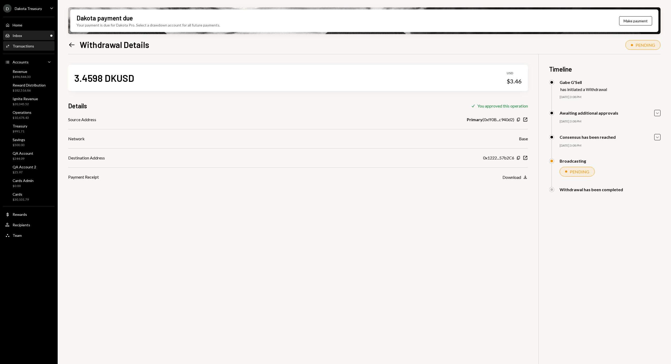
click at [28, 37] on div "Inbox Inbox" at bounding box center [28, 35] width 47 height 5
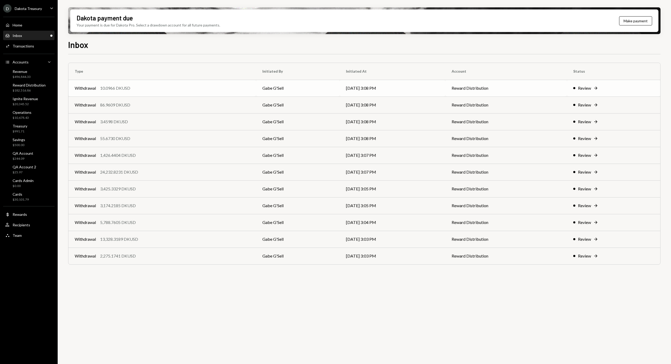
click at [133, 90] on div "Withdrawal 10.0966 DKUSD" at bounding box center [162, 88] width 175 height 6
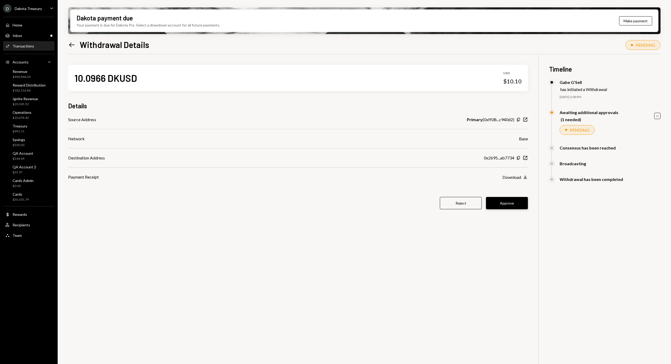
click at [514, 207] on button "Approve" at bounding box center [507, 203] width 42 height 12
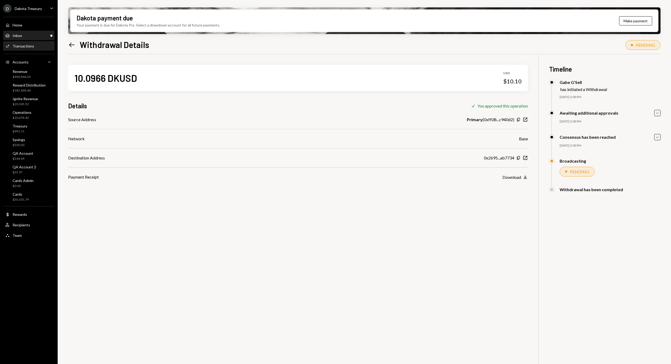
click at [30, 33] on div "Inbox Inbox" at bounding box center [28, 35] width 47 height 5
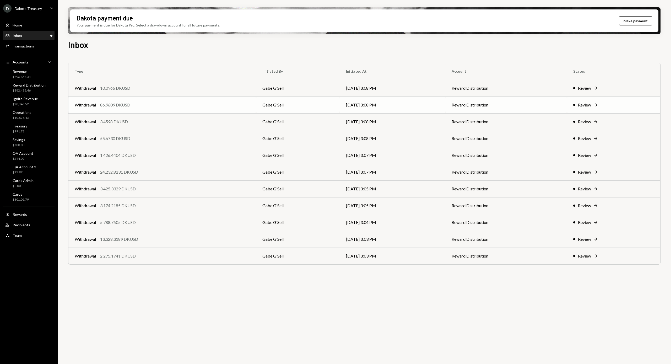
click at [138, 104] on div "Withdrawal 86.9609 DKUSD" at bounding box center [162, 105] width 175 height 6
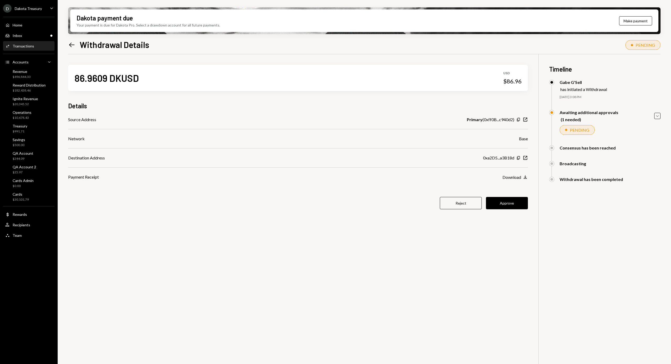
click at [513, 201] on button "Approve" at bounding box center [507, 203] width 42 height 12
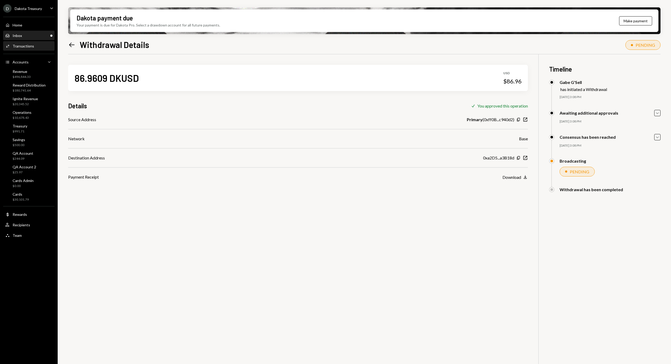
click at [32, 35] on div "Inbox Inbox" at bounding box center [28, 35] width 47 height 5
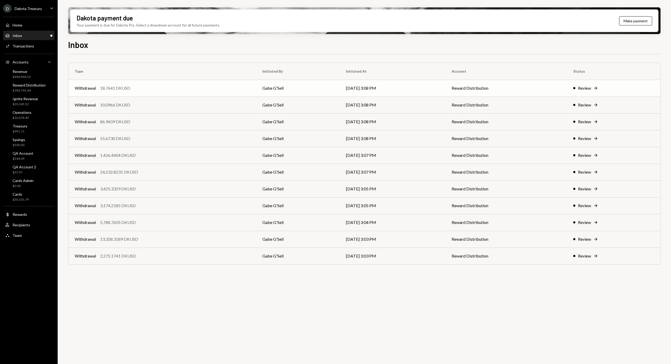
click at [142, 90] on div "Withdrawal 18.7641 DKUSD" at bounding box center [162, 88] width 175 height 6
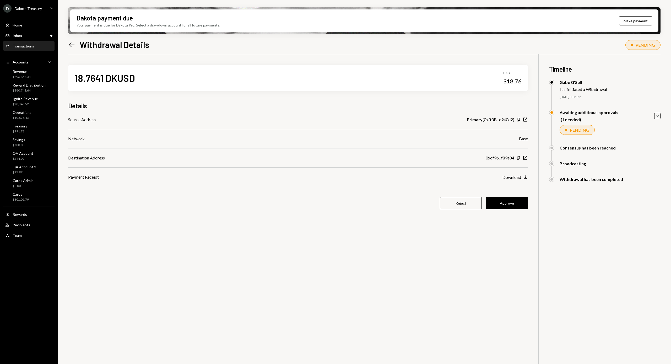
click at [497, 207] on button "Approve" at bounding box center [507, 203] width 42 height 12
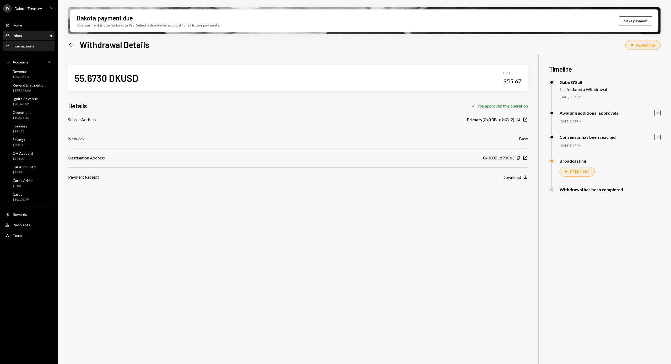
click at [29, 36] on div "Inbox Inbox" at bounding box center [28, 35] width 47 height 5
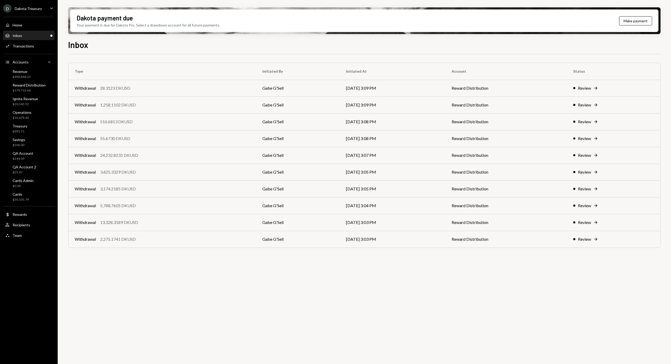
click at [152, 86] on div "Withdrawal 28.3123 DKUSD" at bounding box center [162, 88] width 175 height 6
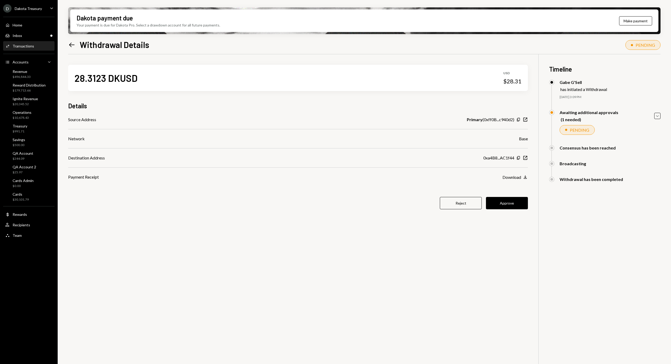
click at [520, 207] on button "Approve" at bounding box center [507, 203] width 42 height 12
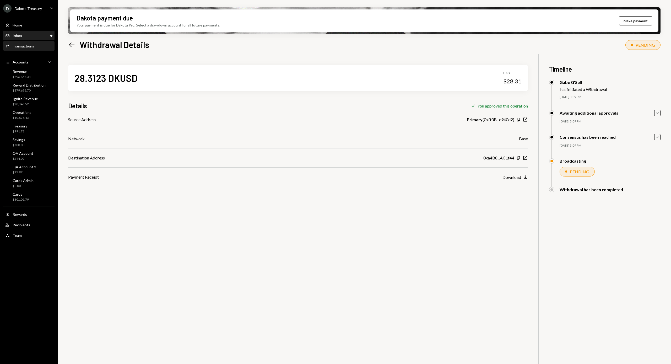
click at [23, 39] on div "Inbox Inbox" at bounding box center [28, 35] width 47 height 9
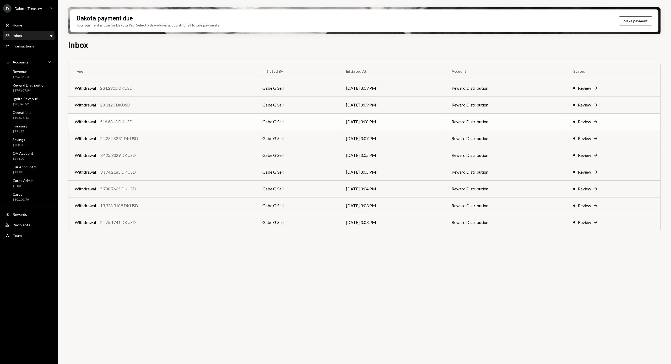
click at [150, 124] on div "Withdrawal 516.6813 DKUSD" at bounding box center [162, 121] width 175 height 6
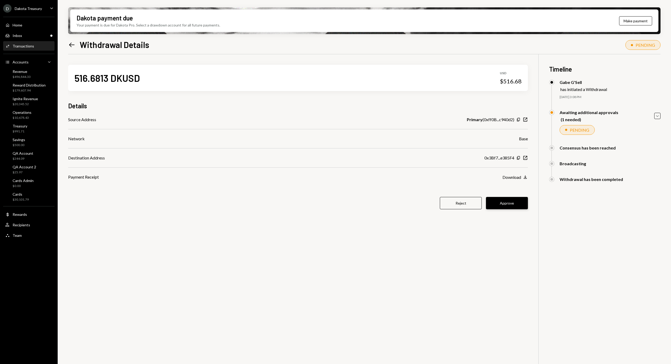
click at [498, 199] on button "Approve" at bounding box center [507, 203] width 42 height 12
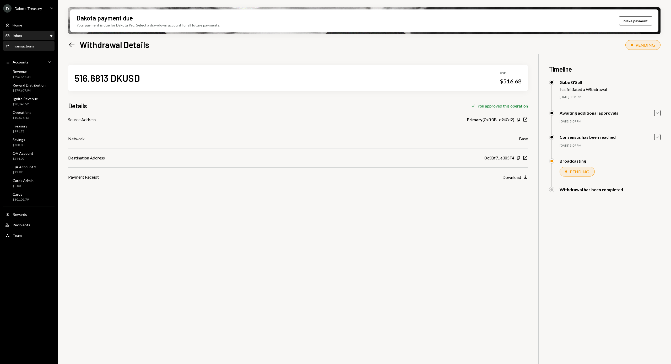
click at [26, 34] on div "Inbox Inbox" at bounding box center [28, 35] width 47 height 5
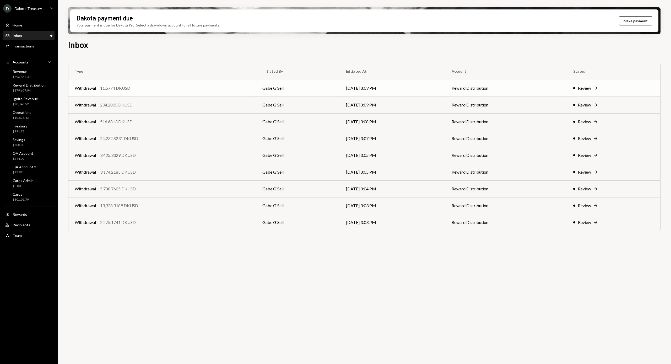
click at [137, 88] on div "Withdrawal 11.5774 DKUSD" at bounding box center [162, 88] width 175 height 6
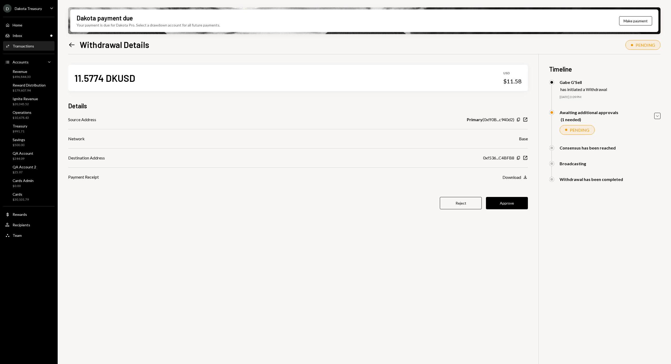
click at [526, 196] on div "11.5774 DKUSD USD $11.58 Details Source Address Primary ( 0xff0B...c940d2 ) Cop…" at bounding box center [298, 140] width 460 height 172
drag, startPoint x: 528, startPoint y: 220, endPoint x: 518, endPoint y: 204, distance: 19.3
click at [528, 220] on div "11.5774 DKUSD USD $11.58 Details Source Address Primary ( 0xff0B...c940d2 ) Cop…" at bounding box center [364, 236] width 592 height 364
click at [517, 202] on button "Approve" at bounding box center [507, 203] width 42 height 12
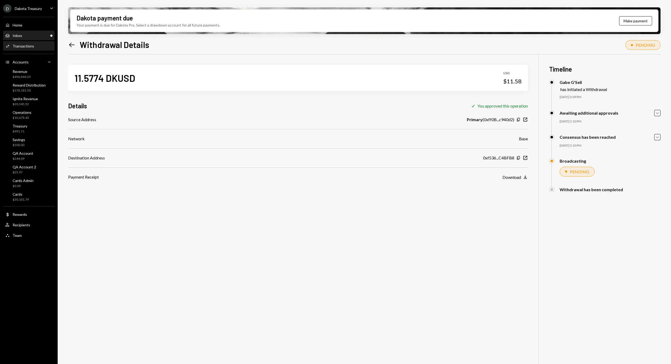
click at [27, 35] on div "Inbox Inbox" at bounding box center [28, 35] width 47 height 5
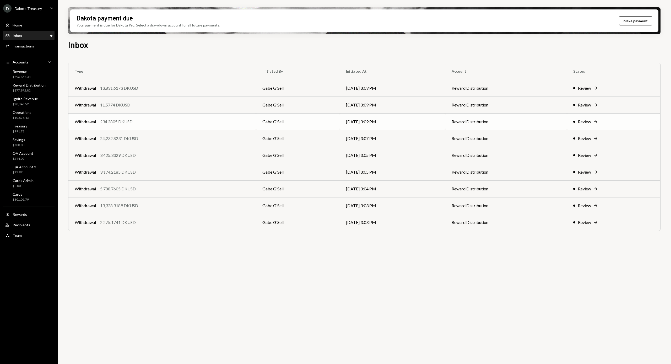
click at [158, 125] on div "Withdrawal 234.2805 DKUSD" at bounding box center [162, 121] width 175 height 6
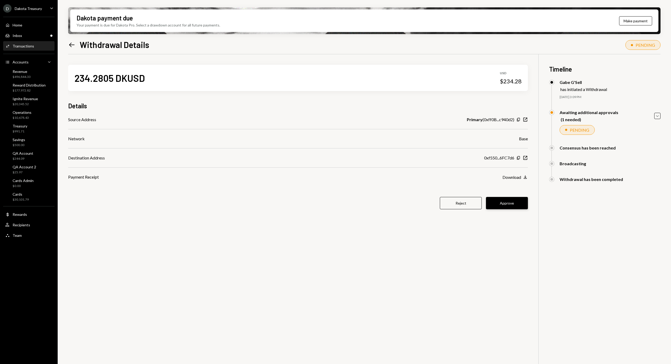
click at [510, 201] on button "Approve" at bounding box center [507, 203] width 42 height 12
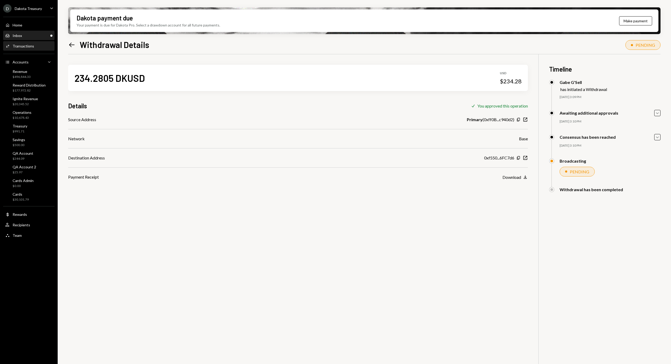
click at [31, 37] on div "Inbox Inbox" at bounding box center [28, 35] width 47 height 5
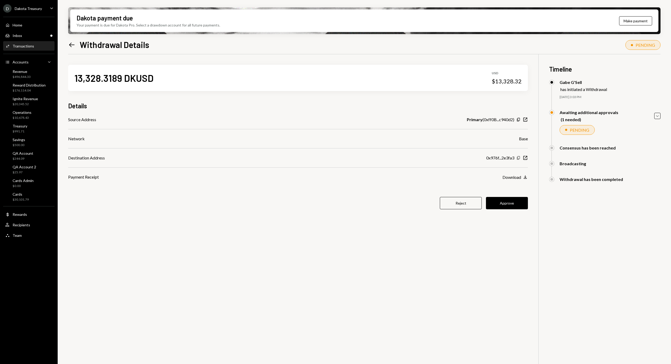
click at [517, 156] on icon "Copy" at bounding box center [518, 158] width 4 height 4
click at [507, 205] on button "Approve" at bounding box center [507, 203] width 42 height 12
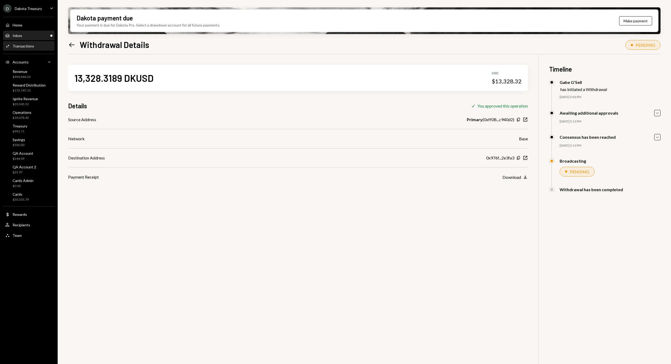
click at [28, 38] on div "Inbox Inbox" at bounding box center [28, 35] width 47 height 9
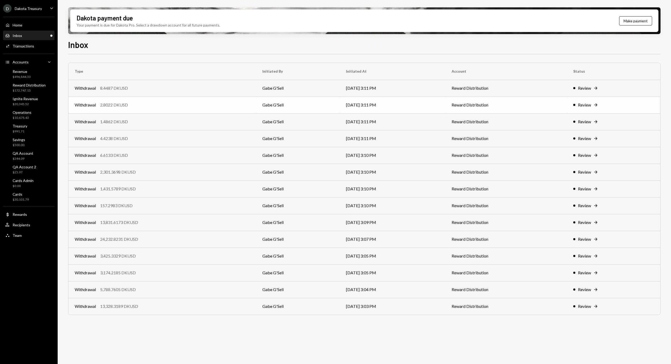
click at [163, 102] on div "Withdrawal 2.8022 DKUSD" at bounding box center [162, 105] width 175 height 6
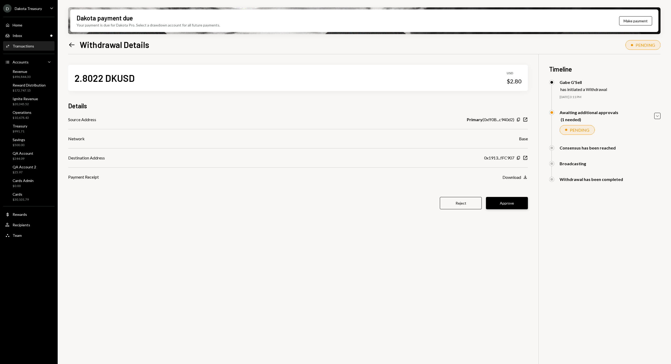
click at [515, 204] on button "Approve" at bounding box center [507, 203] width 42 height 12
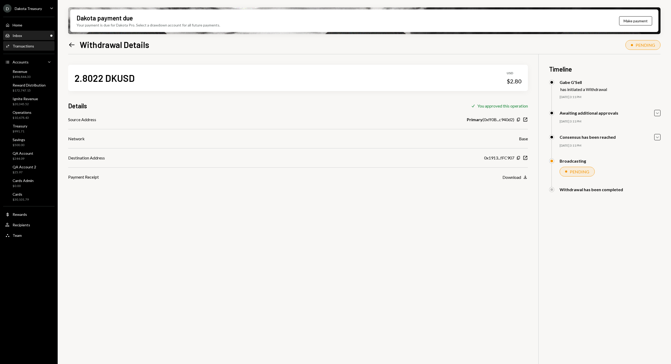
click at [30, 36] on div "Inbox Inbox" at bounding box center [28, 35] width 47 height 5
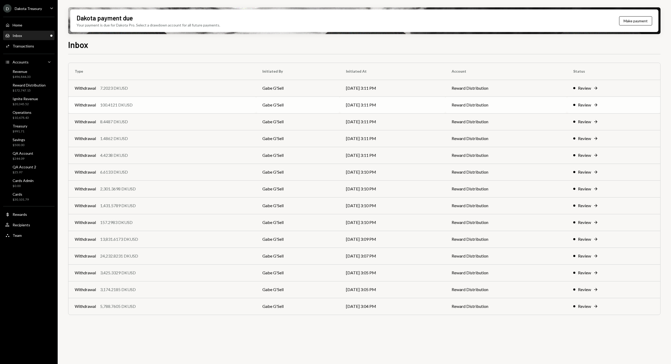
click at [131, 103] on div "100.4121 DKUSD" at bounding box center [116, 105] width 33 height 6
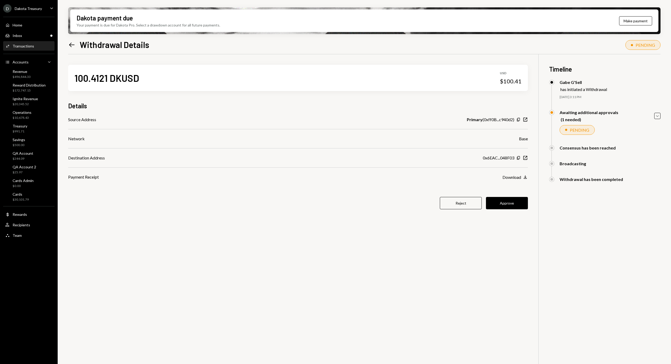
click at [494, 192] on div "100.4121 DKUSD USD $100.41 Details Source Address Primary ( 0xff0B...c940d2 ) C…" at bounding box center [298, 140] width 460 height 172
click at [512, 204] on button "Approve" at bounding box center [507, 203] width 42 height 12
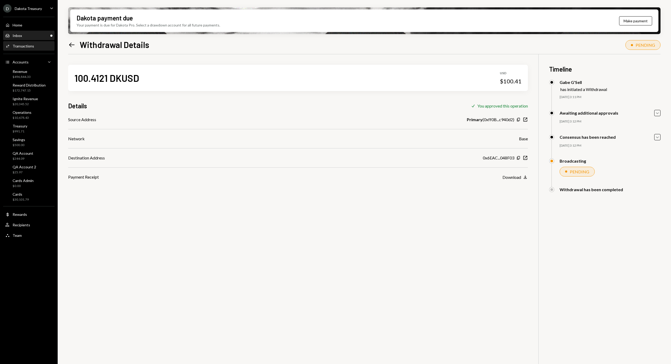
click at [27, 36] on div "Inbox Inbox" at bounding box center [28, 35] width 47 height 5
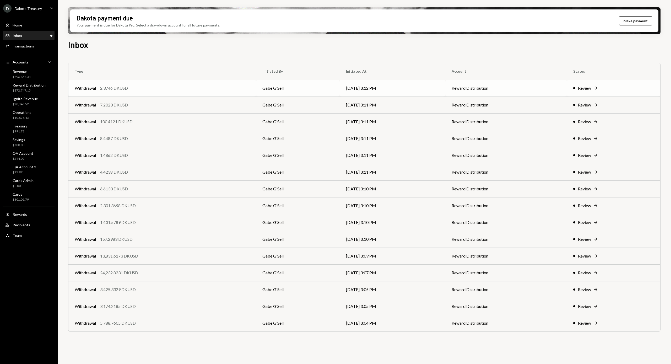
click at [133, 86] on div "Withdrawal 2.3746 DKUSD" at bounding box center [162, 88] width 175 height 6
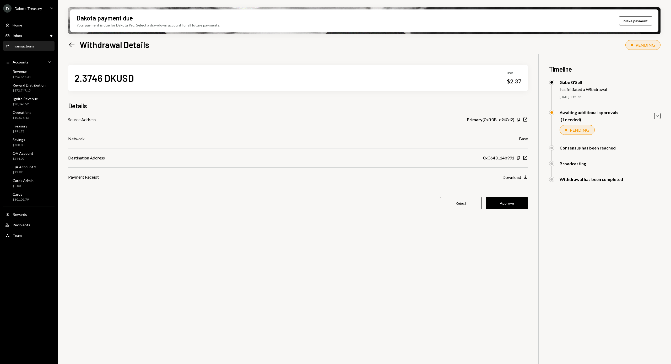
click at [529, 205] on div "2.3746 DKUSD USD $2.37 Details Source Address Primary ( 0xff0B...c940d2 ) Copy …" at bounding box center [364, 236] width 592 height 364
click at [510, 202] on button "Approve" at bounding box center [507, 203] width 42 height 12
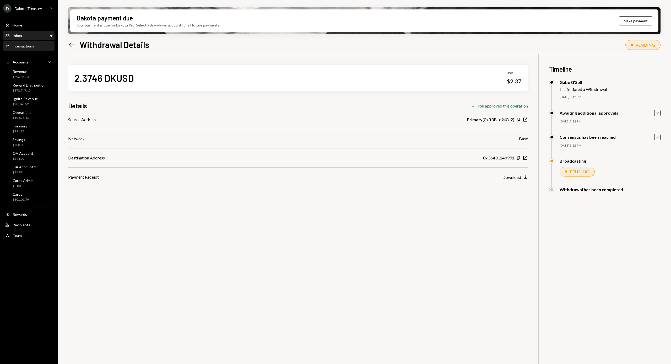
click at [34, 33] on div "Inbox Inbox" at bounding box center [28, 35] width 47 height 9
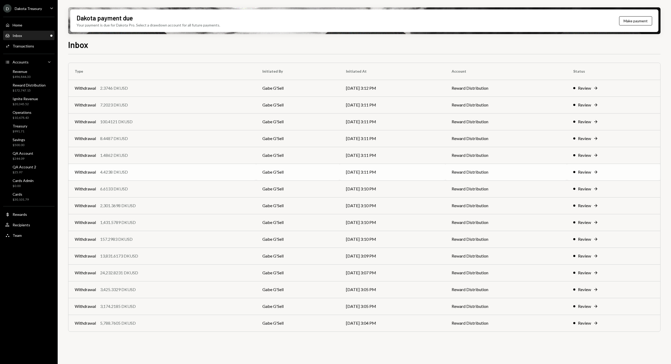
click at [160, 170] on div "Withdrawal 4.4238 DKUSD" at bounding box center [162, 172] width 175 height 6
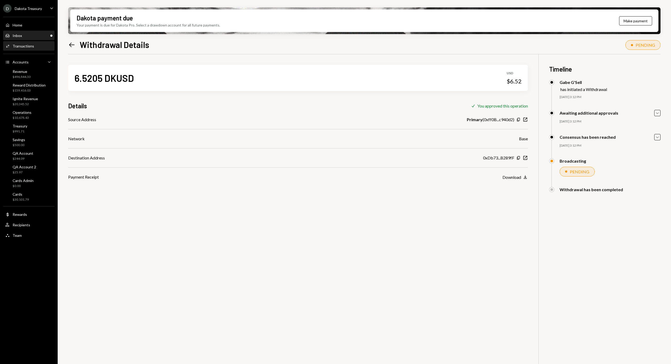
click at [32, 35] on div "Inbox Inbox" at bounding box center [28, 35] width 47 height 5
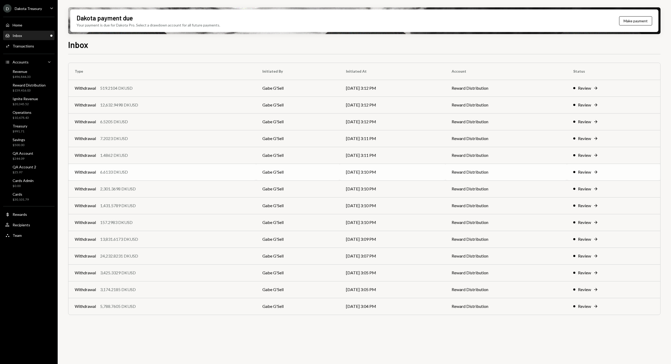
click at [143, 175] on td "Withdrawal 6.6133 DKUSD" at bounding box center [162, 172] width 188 height 17
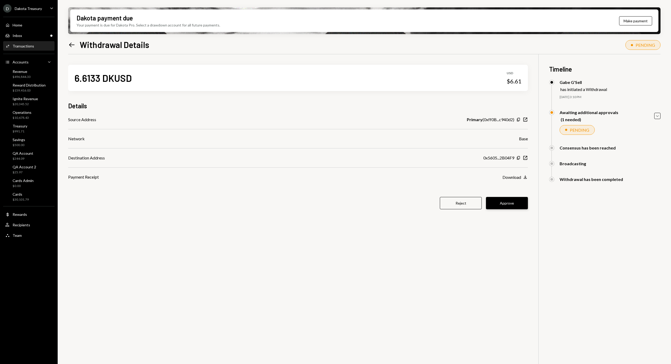
click at [506, 199] on button "Approve" at bounding box center [507, 203] width 42 height 12
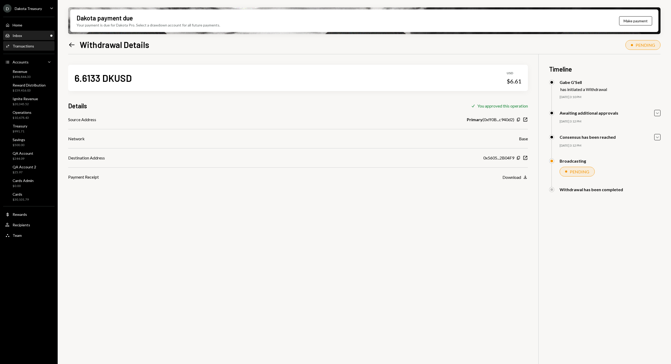
click at [29, 34] on div "Inbox Inbox" at bounding box center [28, 35] width 47 height 5
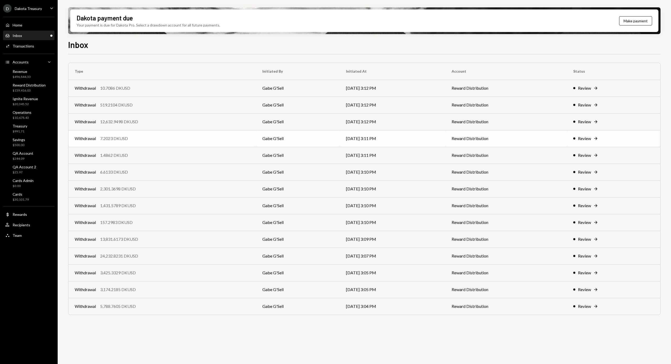
click at [153, 140] on div "Withdrawal 7.2023 DKUSD" at bounding box center [162, 138] width 175 height 6
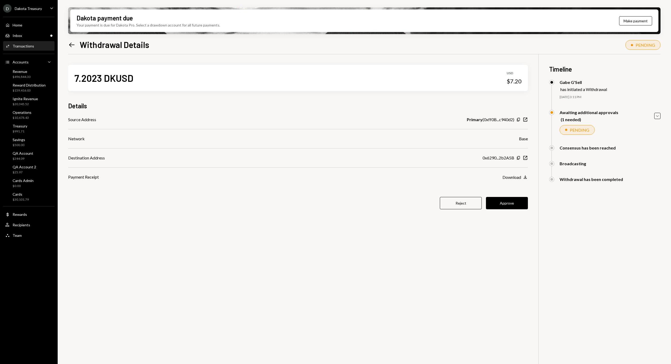
click at [522, 206] on button "Approve" at bounding box center [507, 203] width 42 height 12
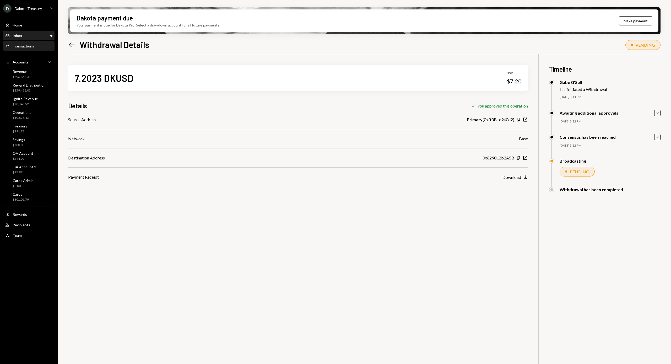
click at [30, 37] on div "Inbox Inbox" at bounding box center [28, 35] width 47 height 5
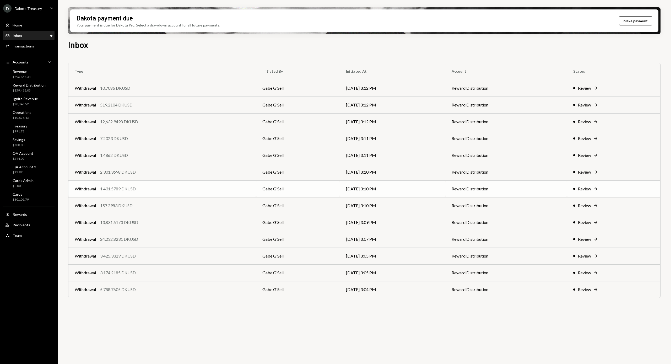
click at [172, 188] on div "Withdrawal 1,431.5789 DKUSD" at bounding box center [162, 189] width 175 height 6
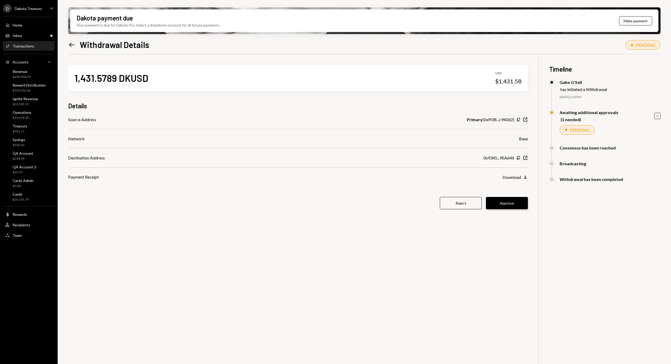
click at [503, 204] on button "Approve" at bounding box center [507, 203] width 42 height 12
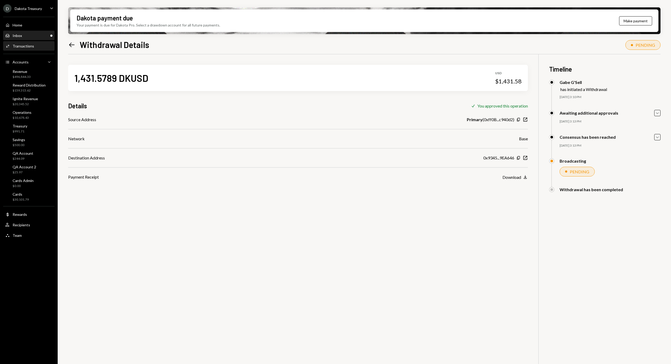
click at [27, 38] on div "Inbox Inbox" at bounding box center [28, 35] width 47 height 9
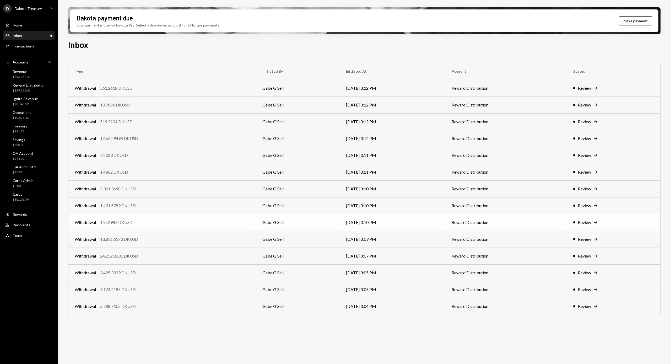
click at [151, 224] on div "Withdrawal 157.2983 DKUSD" at bounding box center [162, 222] width 175 height 6
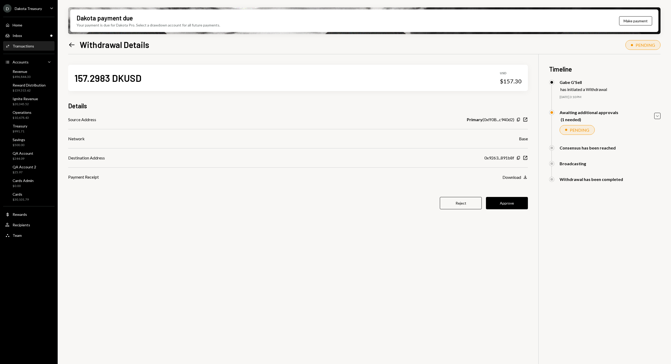
click at [507, 203] on button "Approve" at bounding box center [507, 203] width 42 height 12
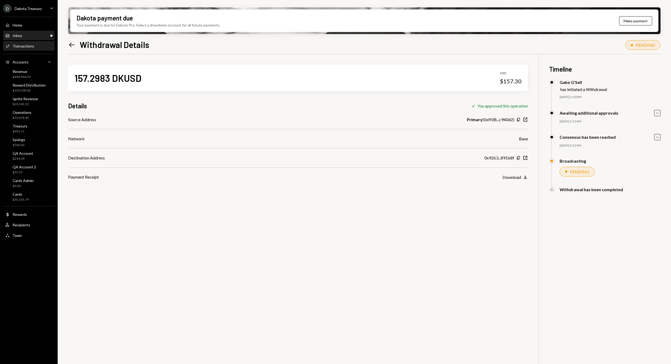
click at [27, 34] on div "Inbox Inbox" at bounding box center [28, 35] width 47 height 5
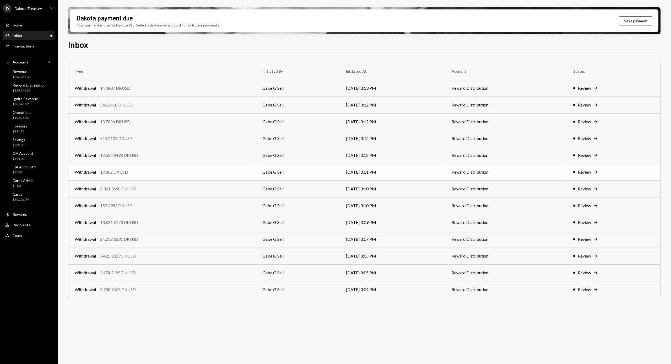
click at [166, 169] on div "Withdrawal 1.4862 DKUSD" at bounding box center [162, 172] width 175 height 6
click at [133, 154] on div "Withdrawal 10.7086 DKUSD" at bounding box center [162, 155] width 175 height 6
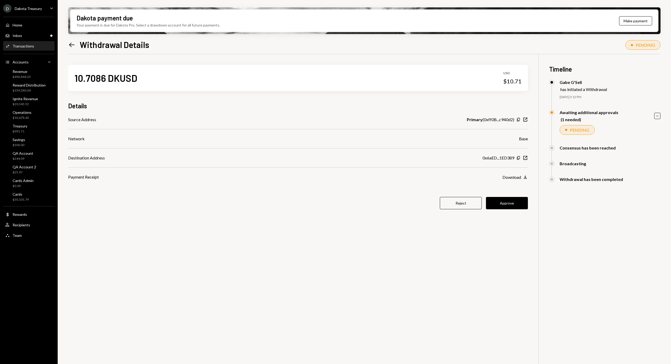
click at [510, 199] on button "Approve" at bounding box center [507, 203] width 42 height 12
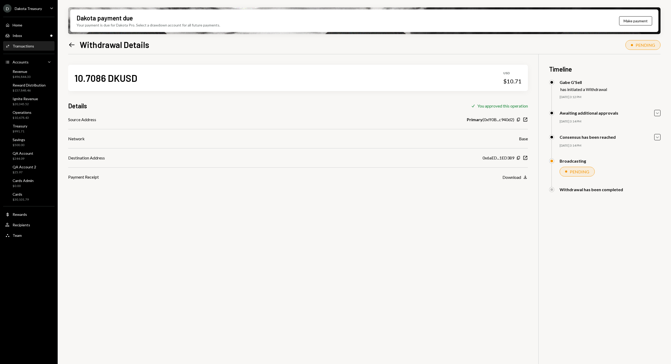
click at [28, 43] on div "Activities Transactions" at bounding box center [28, 46] width 47 height 9
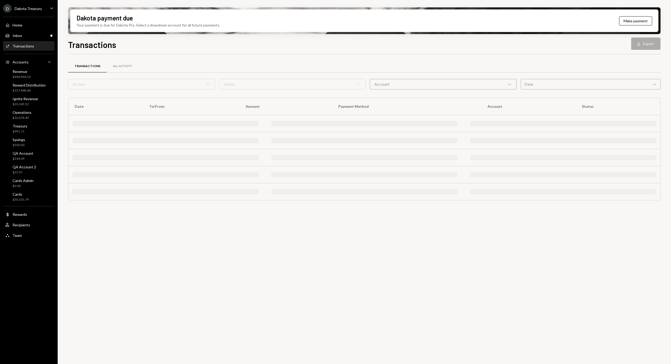
click at [28, 38] on div "Inbox Inbox" at bounding box center [28, 35] width 47 height 5
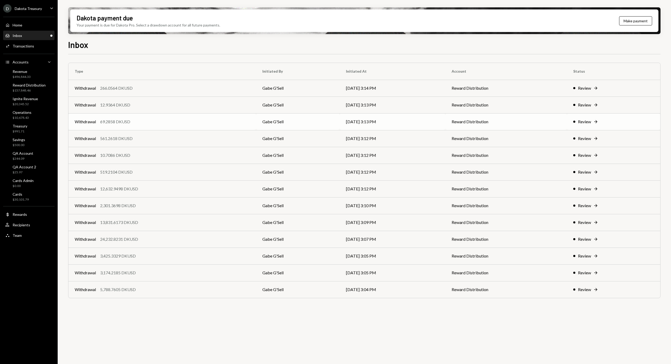
click at [146, 126] on td "Withdrawal 69.2858 DKUSD" at bounding box center [162, 121] width 188 height 17
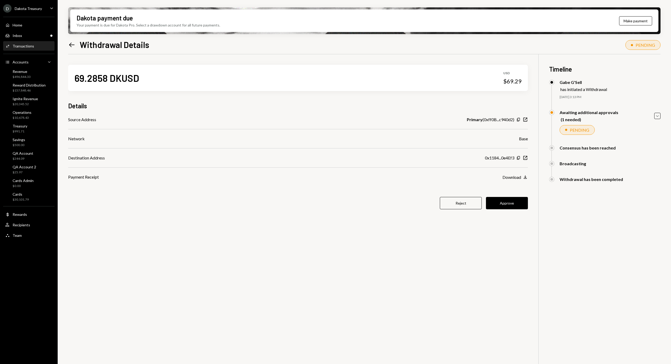
click at [510, 198] on button "Approve" at bounding box center [507, 203] width 42 height 12
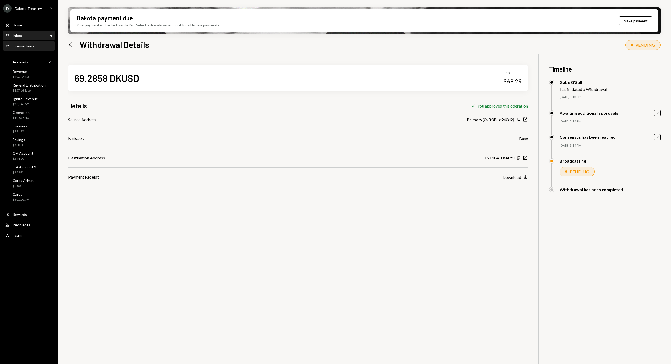
click at [24, 39] on div "Inbox Inbox" at bounding box center [28, 35] width 47 height 9
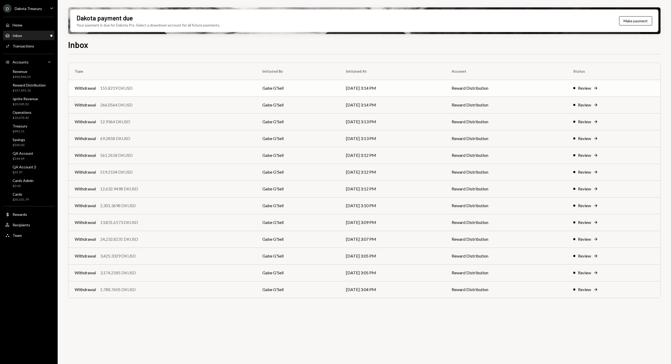
click at [168, 87] on div "Withdrawal 155.8219 DKUSD" at bounding box center [162, 88] width 175 height 6
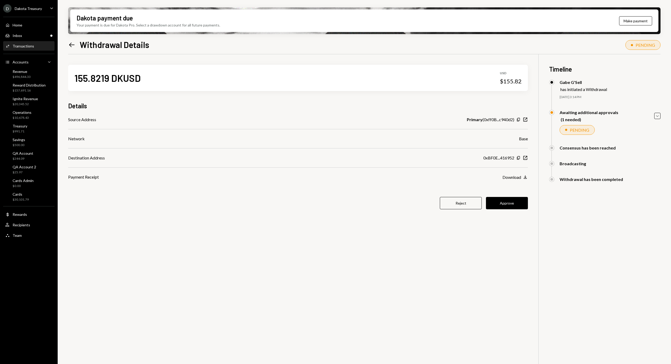
click at [511, 209] on div "155.8219 DKUSD USD $155.82 Details Source Address Primary ( 0xff0B...c940d2 ) C…" at bounding box center [298, 140] width 460 height 172
click at [510, 201] on button "Approve" at bounding box center [507, 203] width 42 height 12
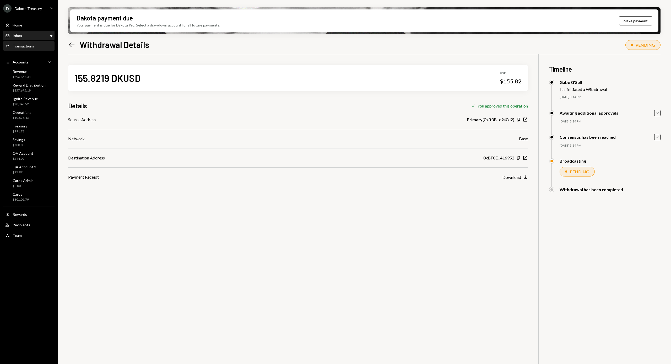
click at [16, 31] on div "Inbox Inbox" at bounding box center [28, 35] width 47 height 9
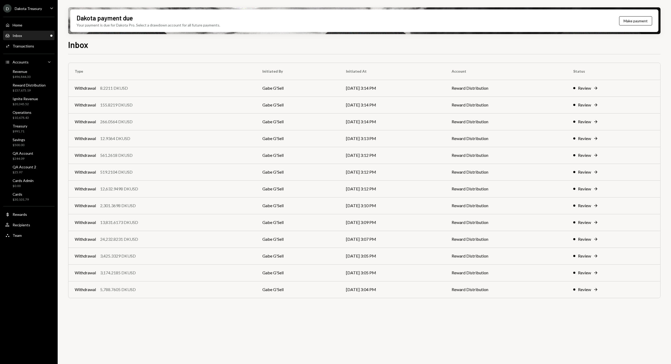
click at [18, 33] on div "Inbox Inbox" at bounding box center [13, 35] width 17 height 5
click at [160, 88] on div "Withdrawal 8.2211 DKUSD" at bounding box center [162, 88] width 175 height 6
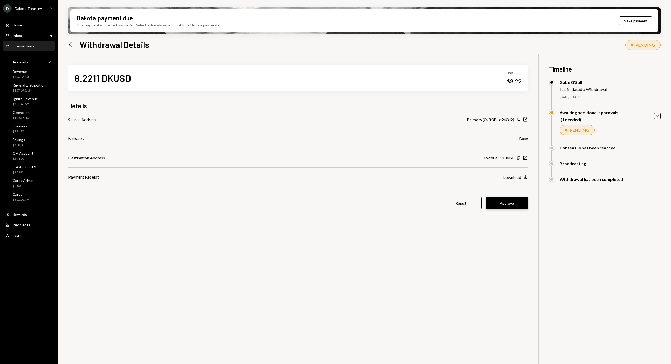
click at [517, 207] on button "Approve" at bounding box center [507, 203] width 42 height 12
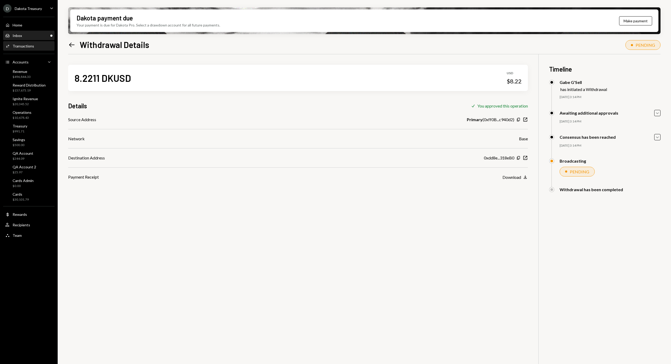
click at [27, 36] on div "Inbox Inbox" at bounding box center [28, 35] width 47 height 5
click at [33, 31] on link "Inbox Inbox" at bounding box center [28, 35] width 51 height 9
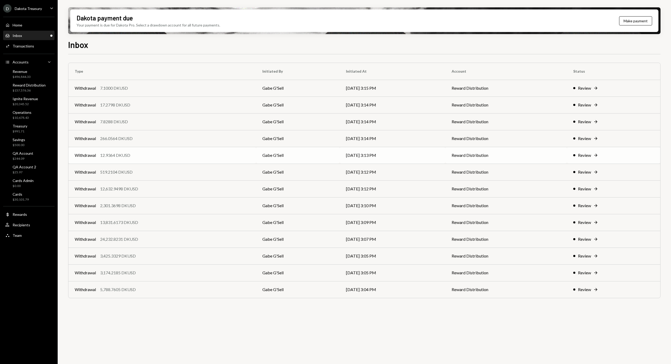
click at [118, 157] on div "12.9364 DKUSD" at bounding box center [115, 155] width 30 height 6
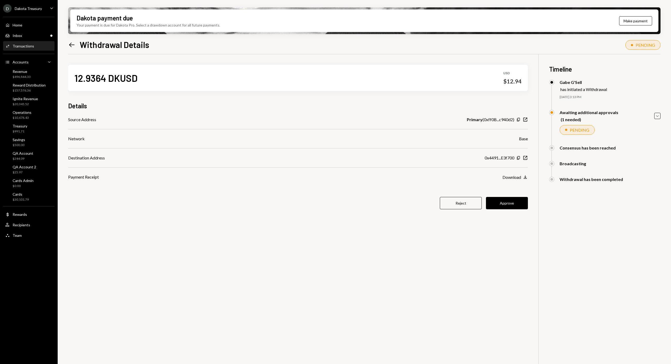
click at [506, 203] on button "Approve" at bounding box center [507, 203] width 42 height 12
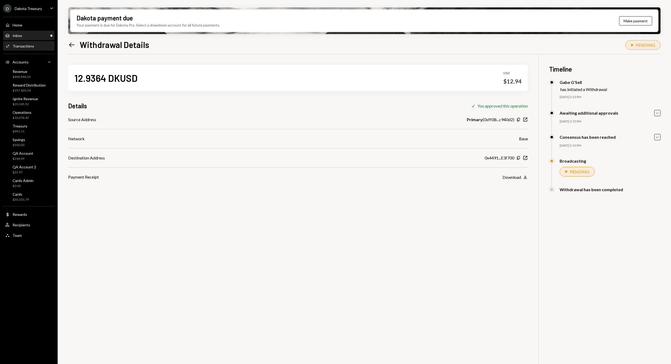
click at [32, 35] on div "Inbox Inbox" at bounding box center [28, 35] width 47 height 5
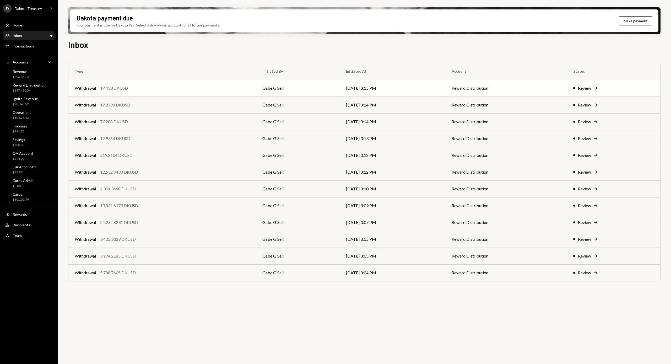
click at [127, 88] on div "1.4433 DKUSD" at bounding box center [114, 88] width 28 height 6
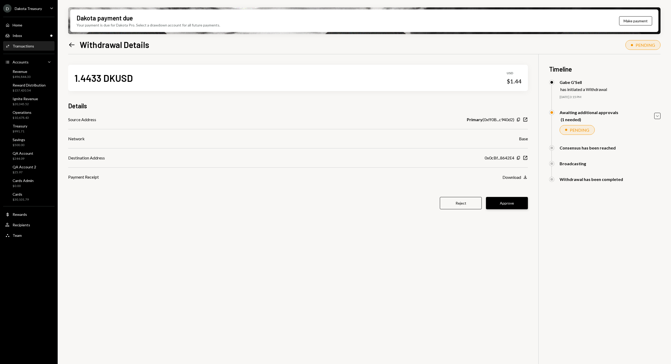
click at [513, 205] on button "Approve" at bounding box center [507, 203] width 42 height 12
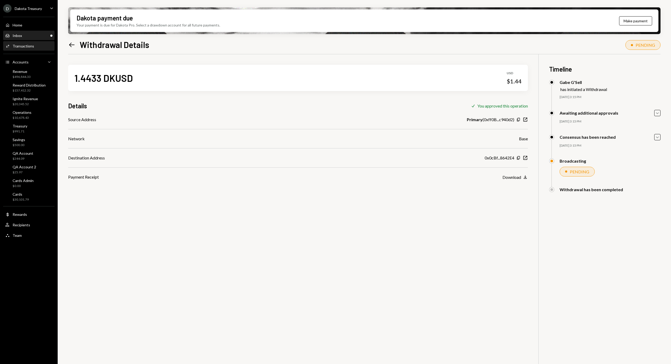
click at [23, 34] on div "Inbox Inbox" at bounding box center [28, 35] width 47 height 5
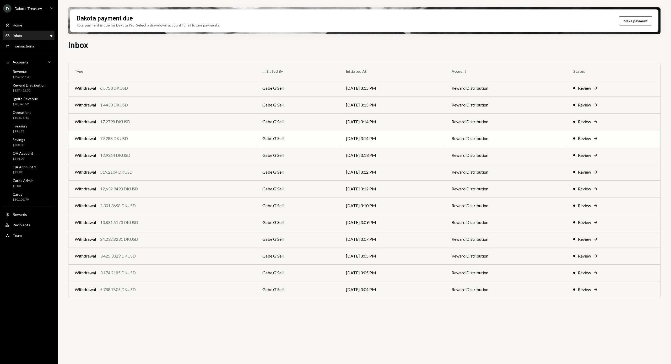
click at [157, 136] on div "Withdrawal 7.8288 DKUSD" at bounding box center [162, 138] width 175 height 6
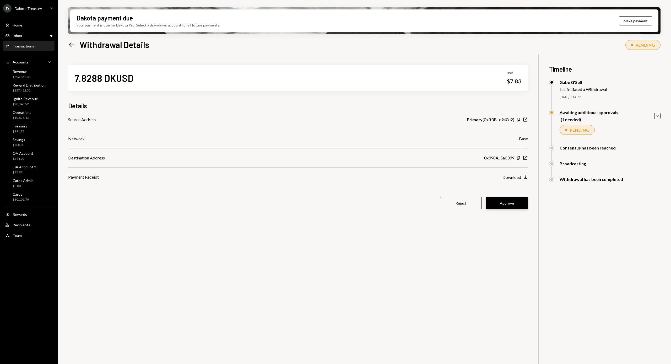
click at [511, 203] on button "Approve" at bounding box center [507, 203] width 42 height 12
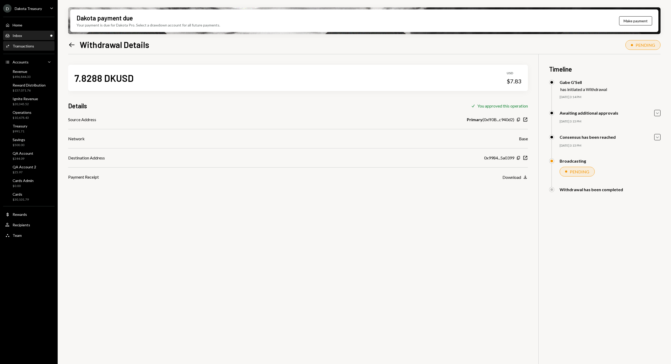
click at [28, 39] on div "Inbox Inbox" at bounding box center [28, 35] width 47 height 9
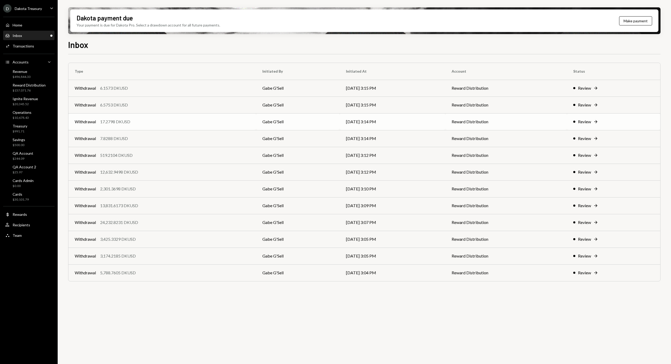
click at [148, 118] on td "Withdrawal 17.2798 DKUSD" at bounding box center [162, 121] width 188 height 17
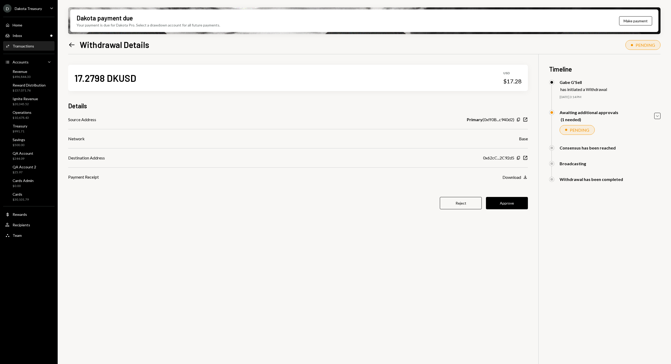
click at [518, 203] on button "Approve" at bounding box center [507, 203] width 42 height 12
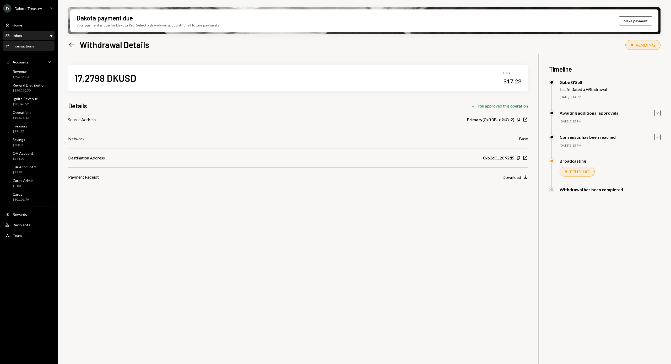
click at [27, 36] on div "Inbox Inbox" at bounding box center [28, 35] width 47 height 5
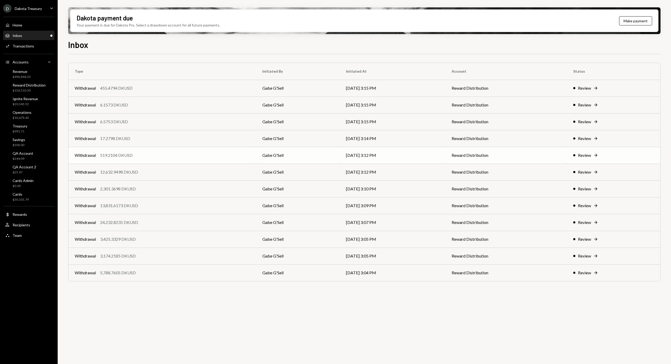
click at [153, 155] on div "Withdrawal 519.2104 DKUSD" at bounding box center [162, 155] width 175 height 6
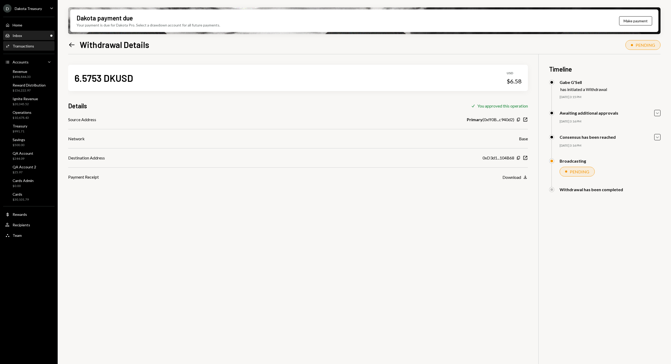
click at [28, 33] on div "Inbox Inbox" at bounding box center [28, 35] width 47 height 5
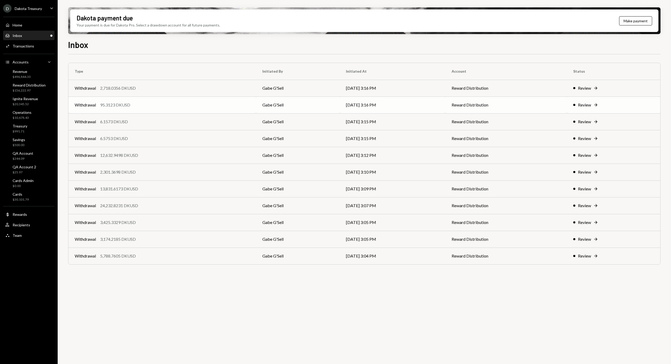
click at [152, 103] on div "Withdrawal 95.3123 DKUSD" at bounding box center [162, 105] width 175 height 6
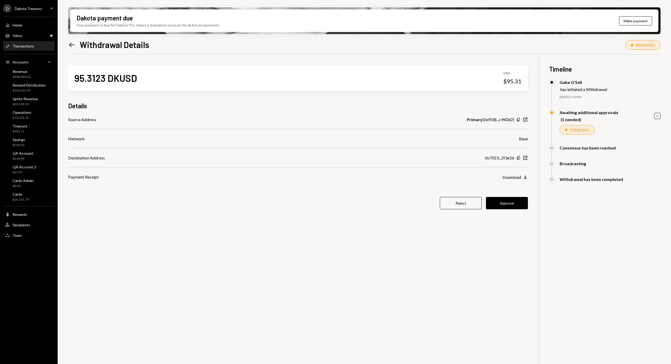
click at [518, 203] on button "Approve" at bounding box center [507, 203] width 42 height 12
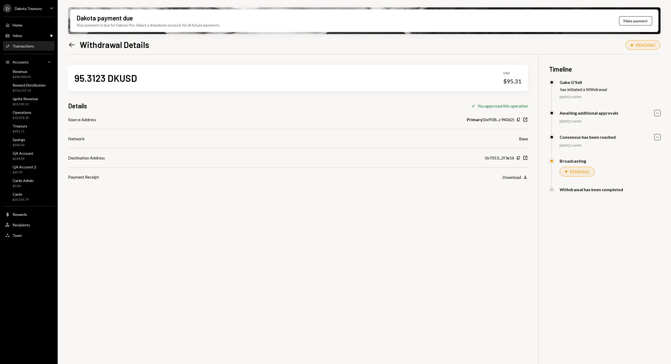
click at [37, 41] on link "Activities Transactions" at bounding box center [28, 45] width 51 height 9
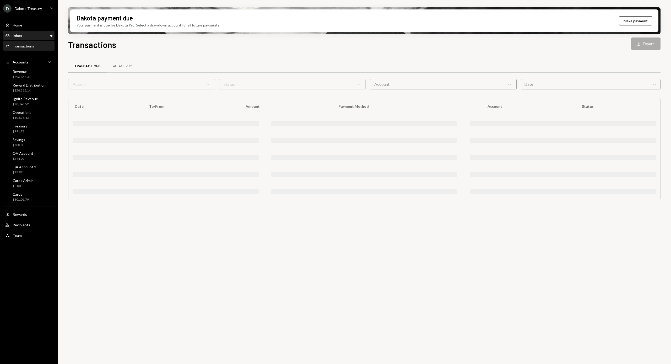
click at [35, 36] on div "Inbox Inbox" at bounding box center [28, 35] width 47 height 5
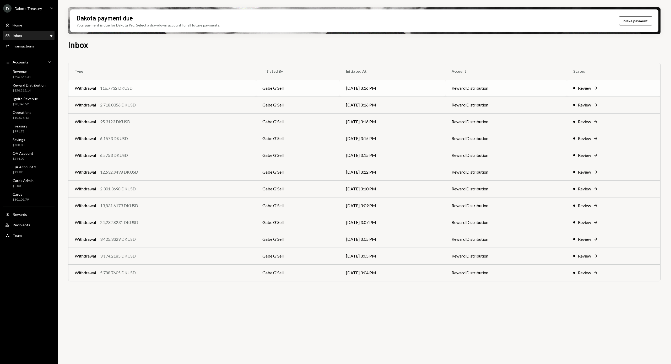
click at [152, 89] on div "Withdrawal 116.7732 DKUSD" at bounding box center [162, 88] width 175 height 6
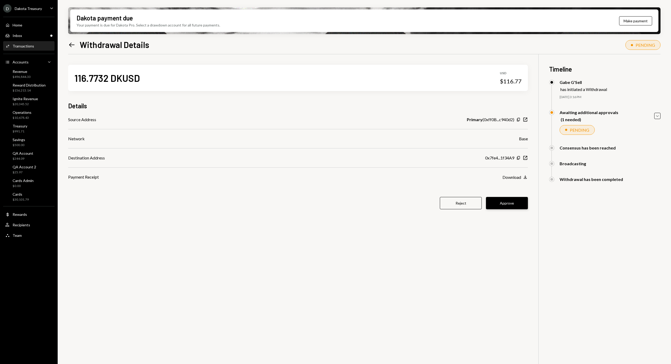
click at [515, 206] on button "Approve" at bounding box center [507, 203] width 42 height 12
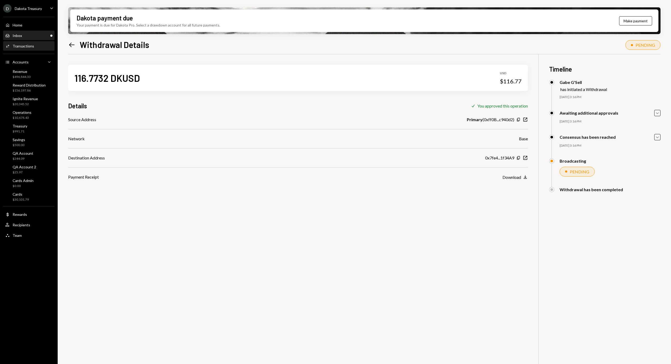
click at [29, 36] on div "Inbox Inbox" at bounding box center [28, 35] width 47 height 5
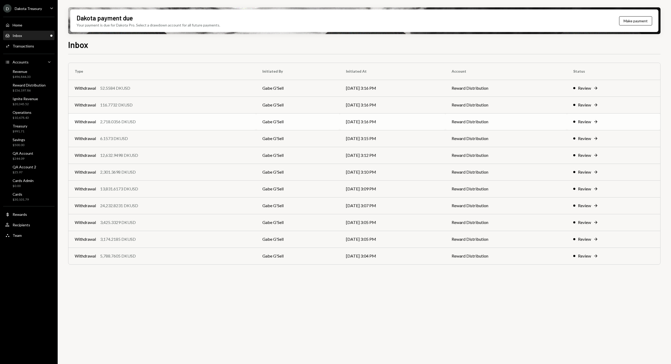
click at [138, 122] on div "Withdrawal 2,718.0356 DKUSD" at bounding box center [162, 121] width 175 height 6
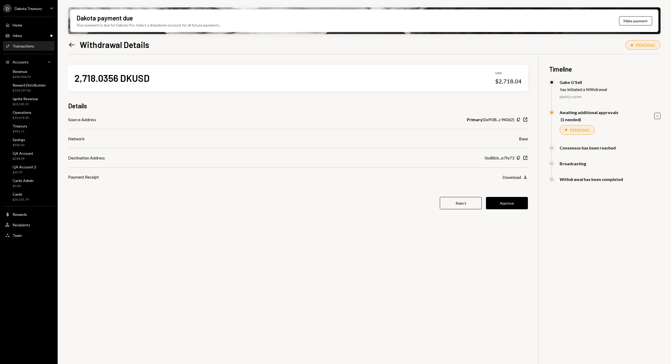
click at [517, 199] on button "Approve" at bounding box center [507, 203] width 42 height 12
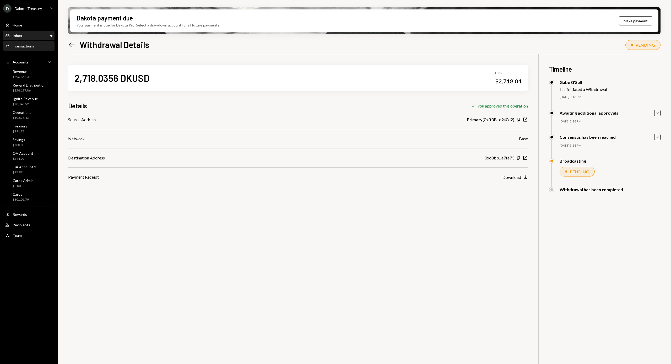
click at [30, 34] on div "Inbox Inbox" at bounding box center [28, 35] width 47 height 5
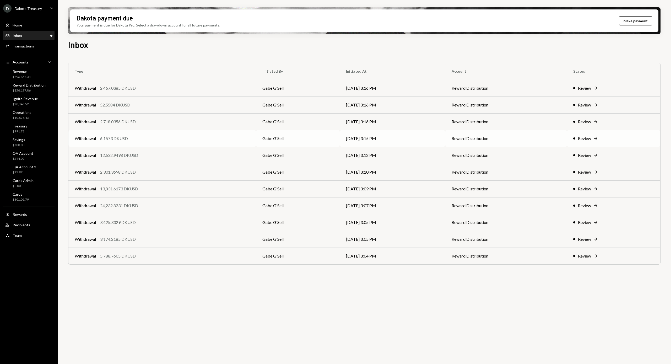
click at [134, 143] on td "Withdrawal 6.1573 DKUSD" at bounding box center [162, 138] width 188 height 17
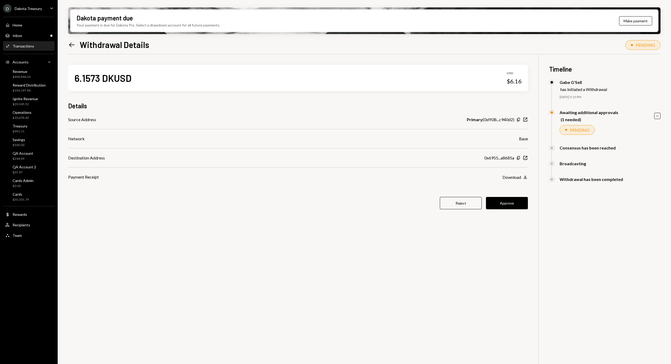
click at [510, 199] on button "Approve" at bounding box center [507, 203] width 42 height 12
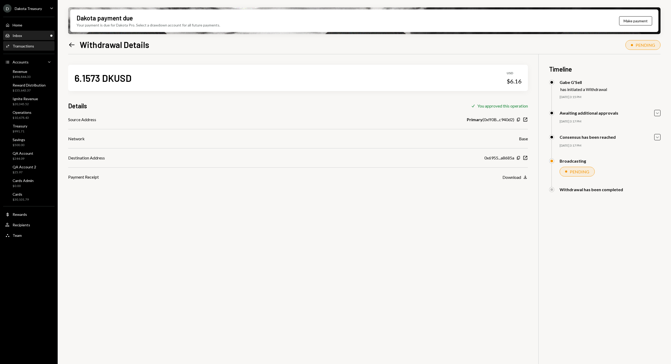
click at [17, 36] on div "Inbox" at bounding box center [17, 35] width 9 height 4
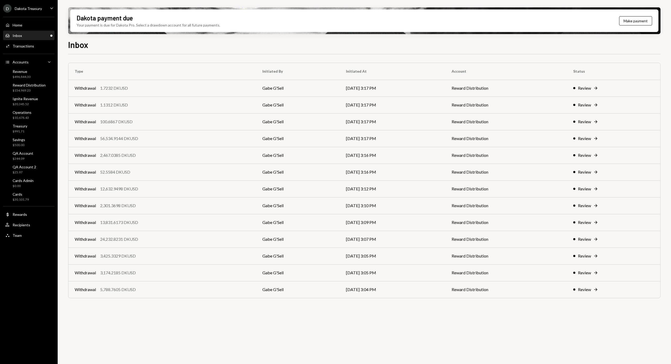
click at [131, 91] on div "Withdrawal 1.7232 DKUSD" at bounding box center [162, 88] width 175 height 6
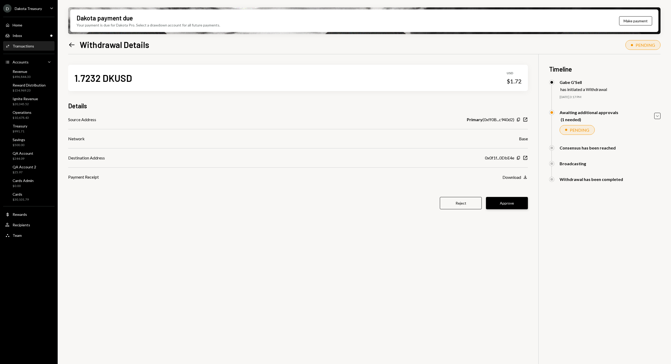
click at [522, 204] on button "Approve" at bounding box center [507, 203] width 42 height 12
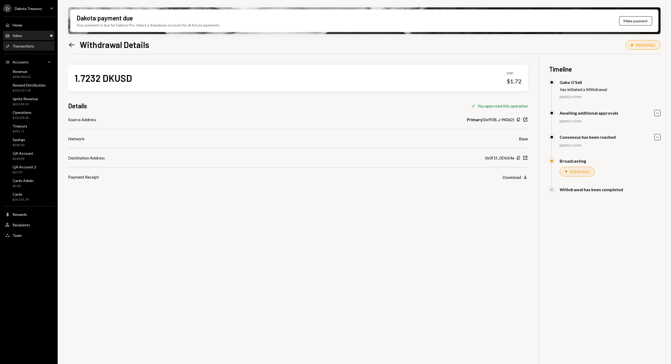
click at [27, 36] on div "Inbox Inbox" at bounding box center [28, 35] width 47 height 5
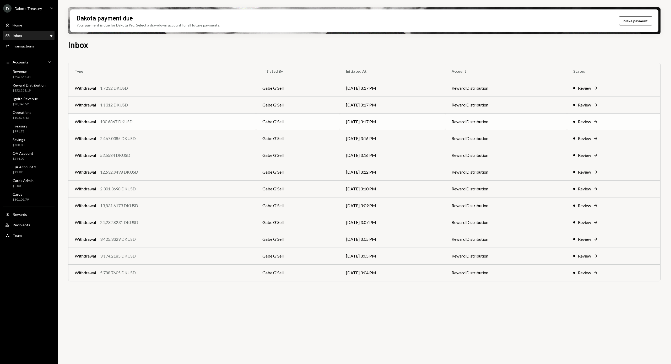
click at [142, 122] on div "Withdrawal 100.6867 DKUSD" at bounding box center [162, 121] width 175 height 6
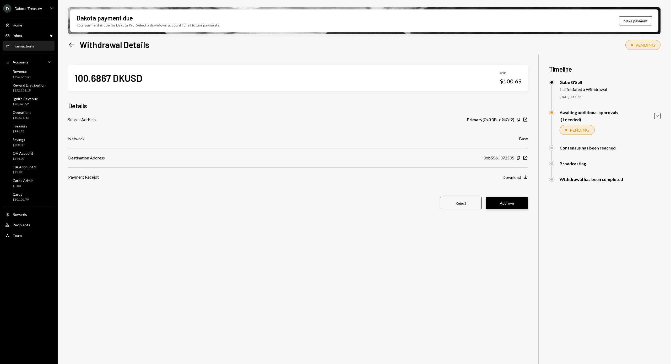
click at [510, 202] on button "Approve" at bounding box center [507, 203] width 42 height 12
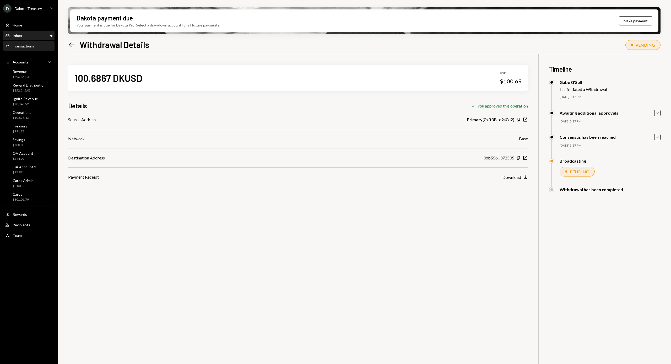
click at [19, 35] on div "Inbox" at bounding box center [17, 35] width 9 height 4
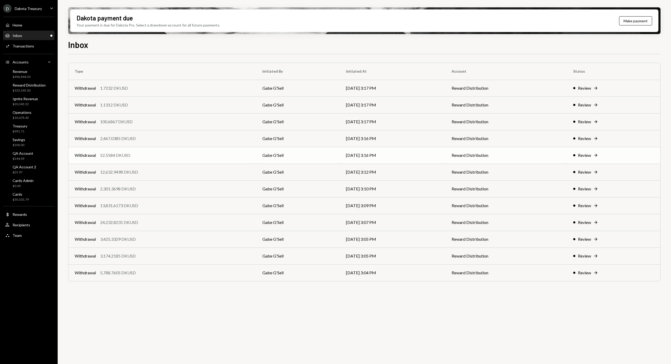
click at [155, 152] on td "Withdrawal 52.5584 DKUSD" at bounding box center [162, 155] width 188 height 17
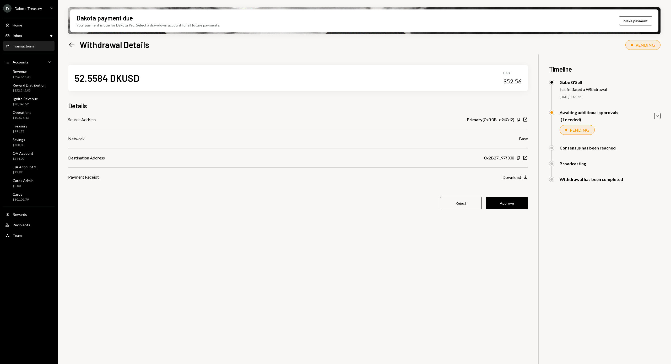
click at [510, 199] on button "Approve" at bounding box center [507, 203] width 42 height 12
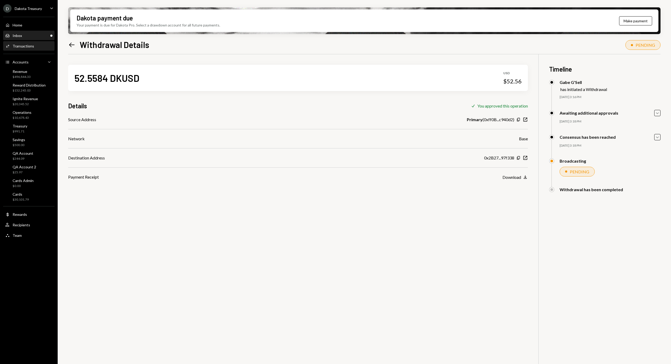
click at [24, 37] on div "Inbox Inbox" at bounding box center [28, 35] width 47 height 5
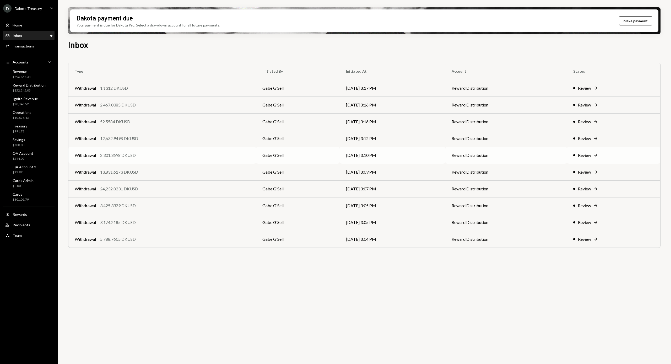
click at [141, 155] on div "Withdrawal 2,301.3698 DKUSD" at bounding box center [162, 155] width 175 height 6
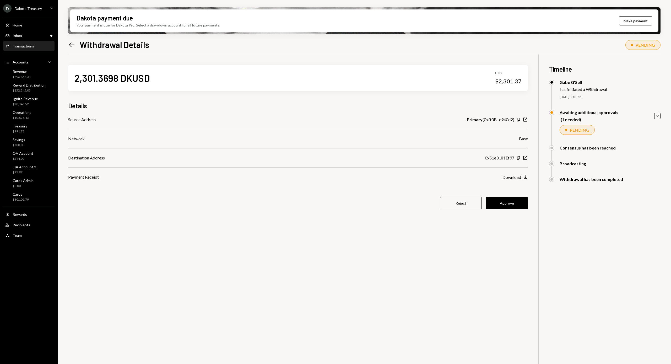
click at [531, 207] on div "2,301.3698 DKUSD USD $2,301.37 Details Source Address Primary ( 0xff0B...c940d2…" at bounding box center [364, 236] width 592 height 364
click at [524, 204] on button "Approve" at bounding box center [507, 203] width 42 height 12
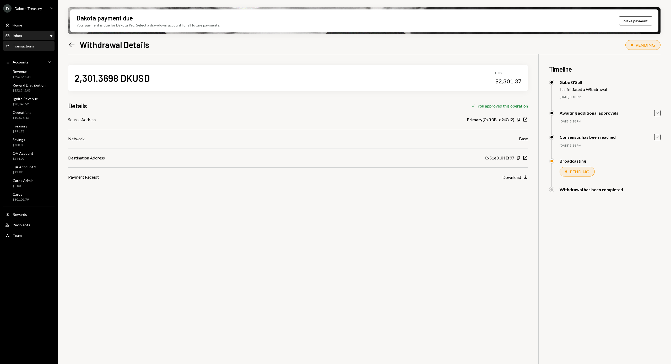
click at [28, 36] on div "Inbox Inbox" at bounding box center [28, 35] width 47 height 5
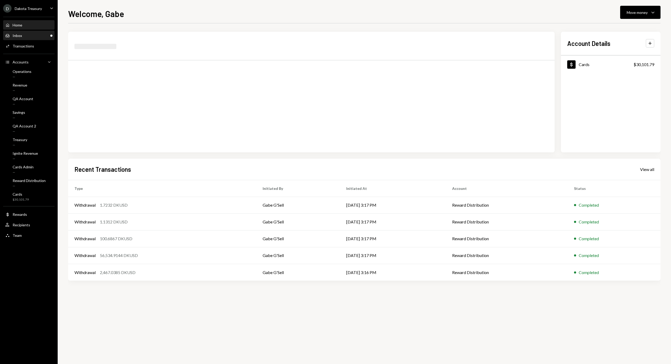
click at [37, 35] on div "Inbox Inbox" at bounding box center [28, 35] width 47 height 5
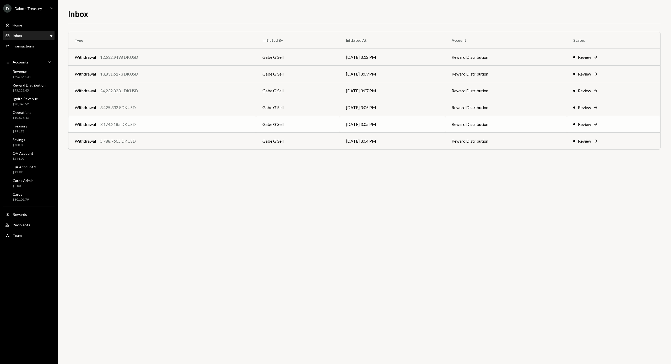
click at [139, 128] on td "Withdrawal 3,174.2185 DKUSD" at bounding box center [162, 124] width 188 height 17
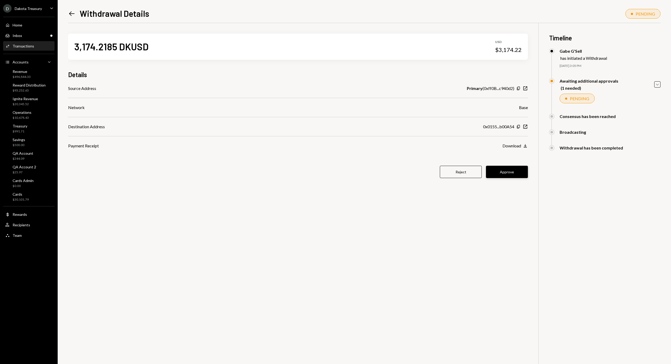
click at [509, 177] on button "Approve" at bounding box center [507, 172] width 42 height 12
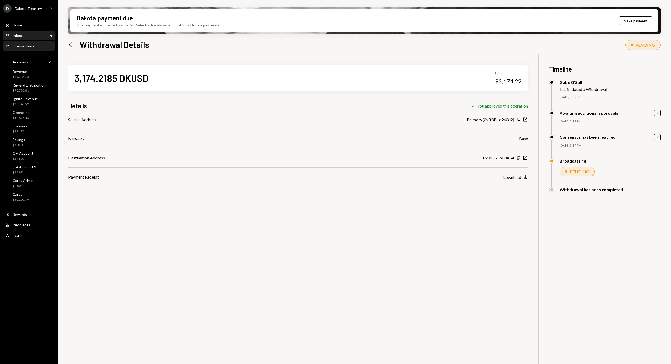
click at [27, 39] on div "Inbox Inbox" at bounding box center [28, 35] width 47 height 9
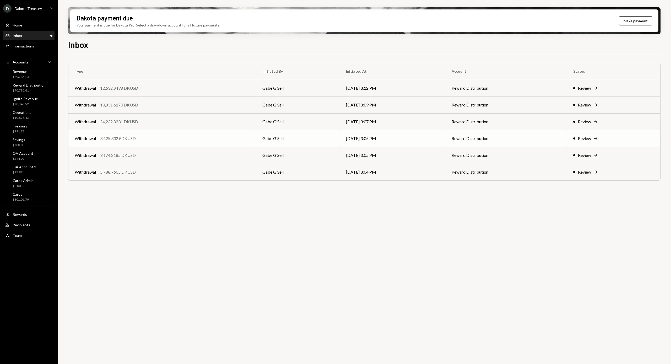
click at [145, 139] on div "Withdrawal 3,425.3329 DKUSD" at bounding box center [162, 138] width 175 height 6
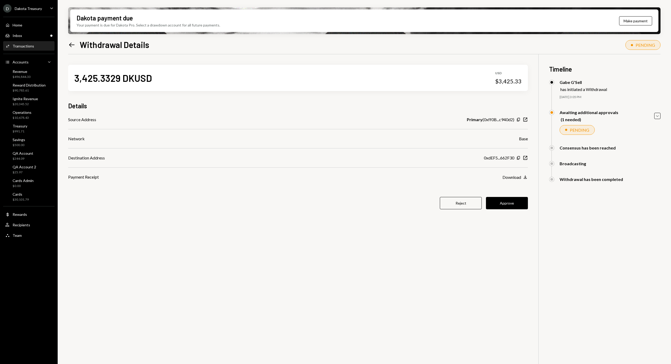
click at [508, 202] on button "Approve" at bounding box center [507, 203] width 42 height 12
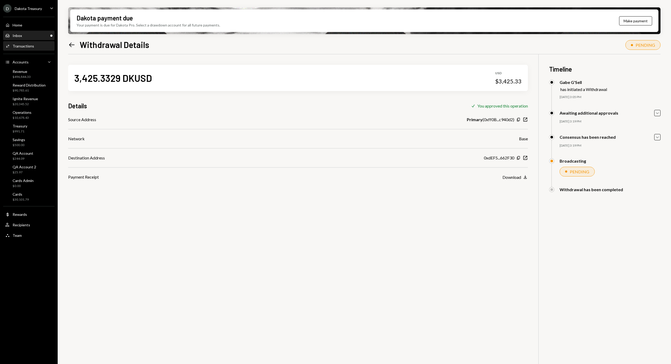
click at [24, 34] on div "Inbox Inbox" at bounding box center [28, 35] width 47 height 5
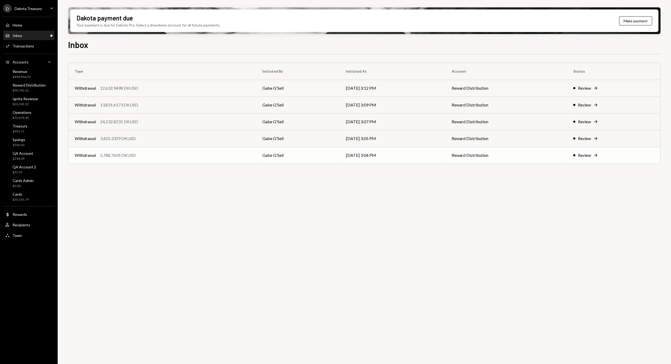
click at [138, 157] on div "Withdrawal 5,788.7605 DKUSD" at bounding box center [162, 155] width 175 height 6
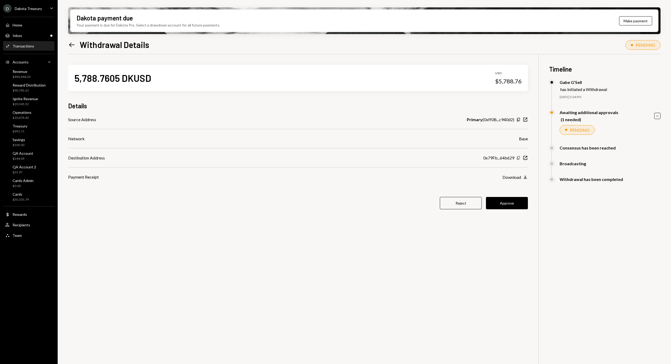
click at [519, 158] on icon "Copy" at bounding box center [518, 158] width 4 height 4
click at [510, 205] on button "Approve" at bounding box center [507, 203] width 42 height 12
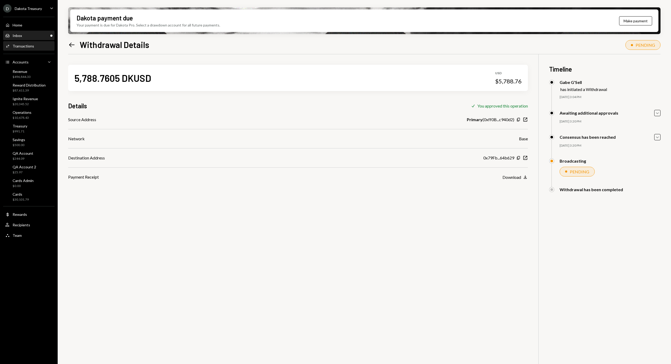
click at [17, 37] on div "Inbox" at bounding box center [17, 35] width 9 height 4
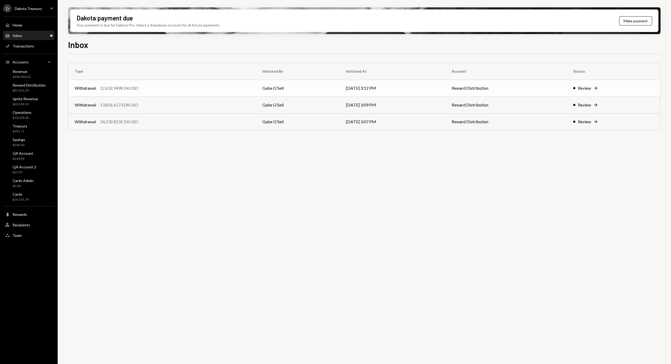
click at [140, 87] on div "Withdrawal 12,632.9498 DKUSD" at bounding box center [162, 88] width 175 height 6
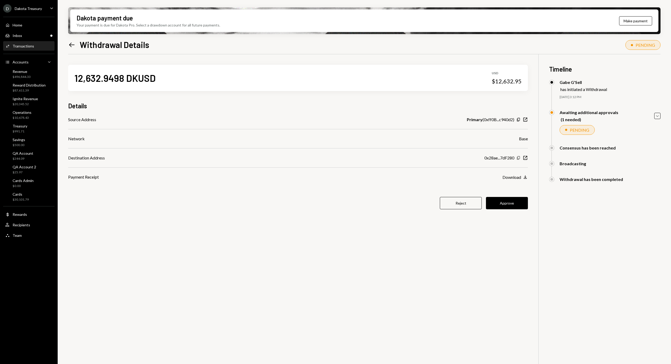
click at [518, 157] on icon "Copy" at bounding box center [518, 158] width 4 height 4
click at [522, 203] on button "Approve" at bounding box center [507, 203] width 42 height 12
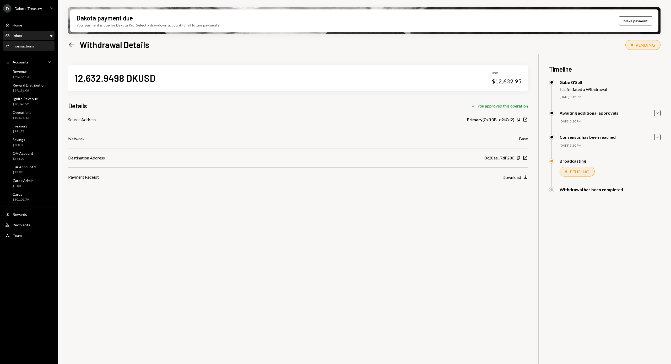
click at [26, 37] on div "Inbox Inbox" at bounding box center [28, 35] width 47 height 5
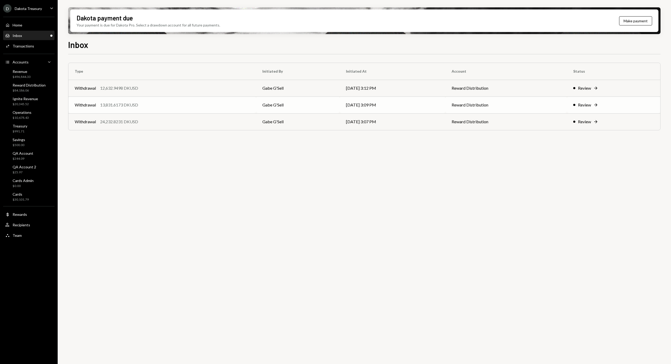
click at [138, 104] on div "13,831.6173 DKUSD" at bounding box center [119, 105] width 38 height 6
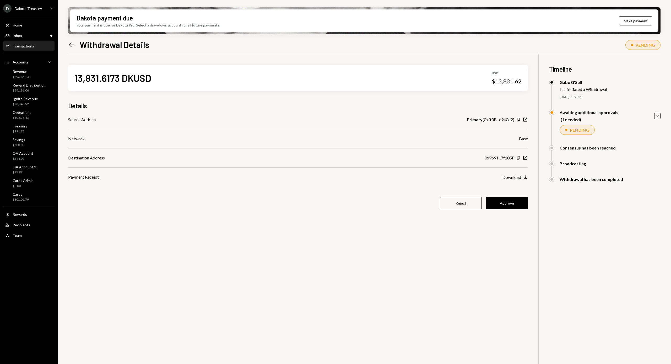
click at [519, 156] on icon "button" at bounding box center [518, 157] width 3 height 3
click at [514, 200] on button "Approve" at bounding box center [507, 203] width 42 height 12
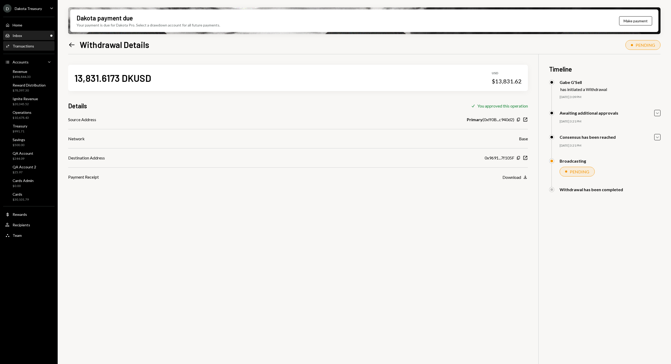
click at [24, 35] on div "Inbox Inbox" at bounding box center [28, 35] width 47 height 5
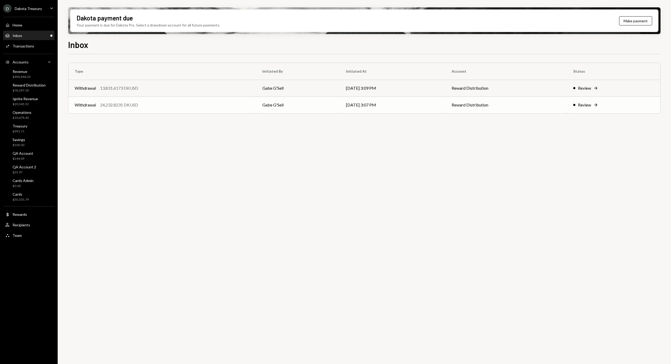
click at [137, 104] on div "24,232.8231 DKUSD" at bounding box center [119, 105] width 38 height 6
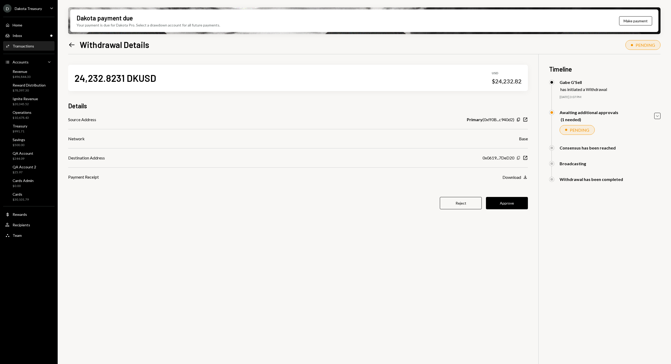
click at [518, 158] on icon "button" at bounding box center [518, 157] width 3 height 3
click at [518, 159] on icon "button" at bounding box center [518, 157] width 3 height 3
click at [508, 199] on button "Approve" at bounding box center [507, 203] width 42 height 12
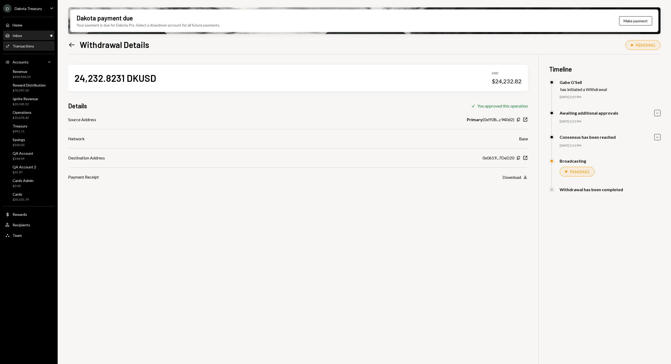
click at [21, 38] on div "Inbox Inbox" at bounding box center [28, 35] width 47 height 9
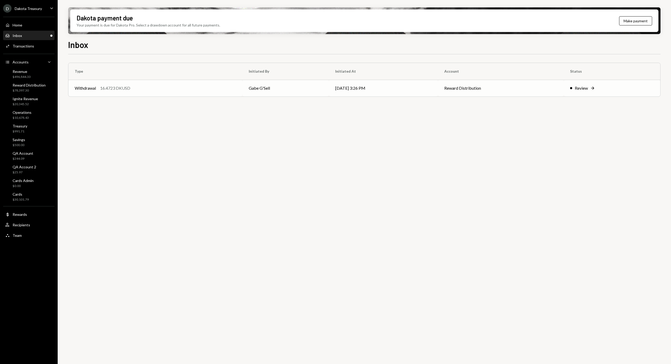
click at [123, 91] on div "16.4723 DKUSD" at bounding box center [115, 88] width 30 height 6
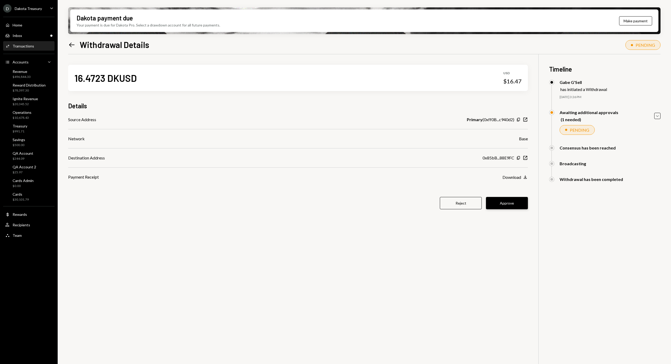
click at [516, 204] on button "Approve" at bounding box center [507, 203] width 42 height 12
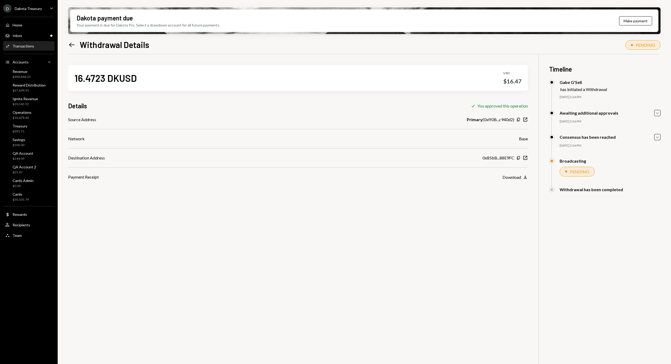
click at [187, 102] on div "Details Check You approved this operation" at bounding box center [298, 105] width 460 height 9
click at [19, 38] on div "Inbox Inbox" at bounding box center [13, 35] width 17 height 5
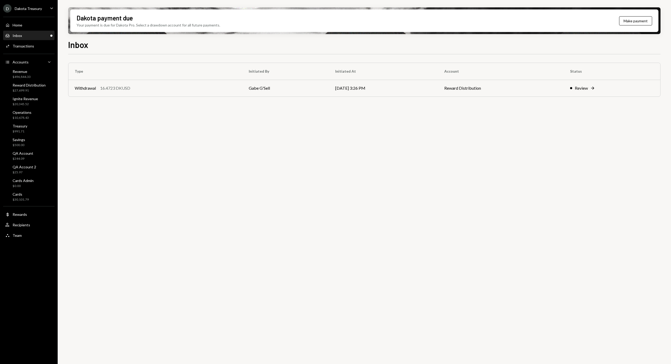
click at [19, 26] on div "Home" at bounding box center [18, 25] width 10 height 4
